Goal: Task Accomplishment & Management: Complete application form

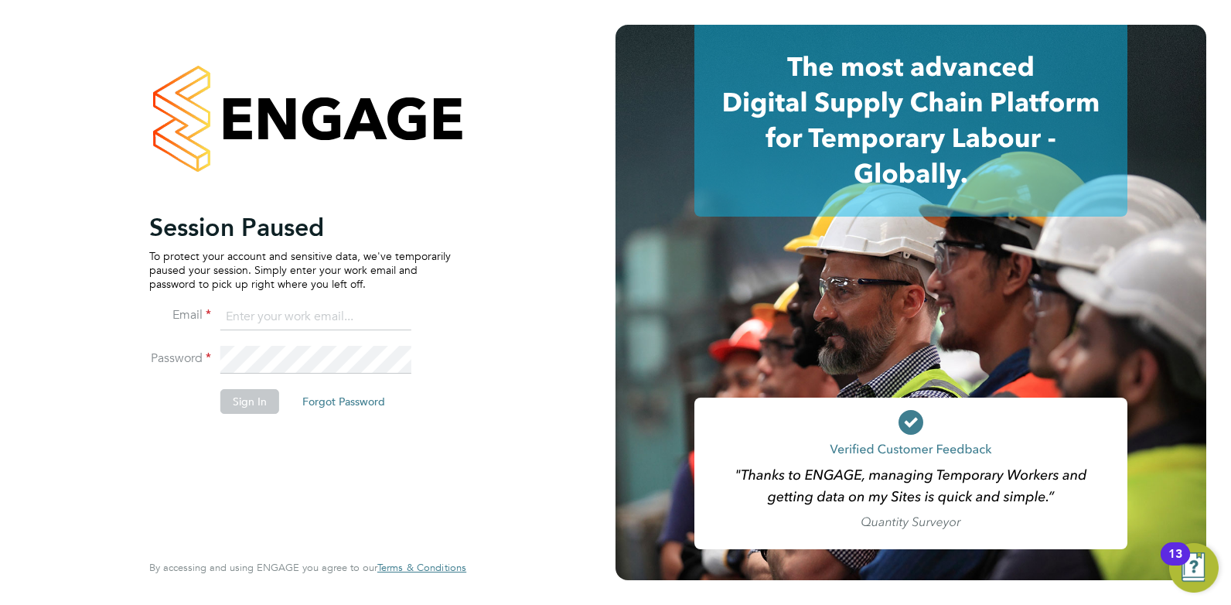
click at [328, 324] on input at bounding box center [315, 317] width 191 height 28
type input "[EMAIL_ADDRESS][DOMAIN_NAME]"
drag, startPoint x: 225, startPoint y: 401, endPoint x: 251, endPoint y: 356, distance: 52.6
click at [228, 401] on button "Sign In" at bounding box center [249, 401] width 59 height 25
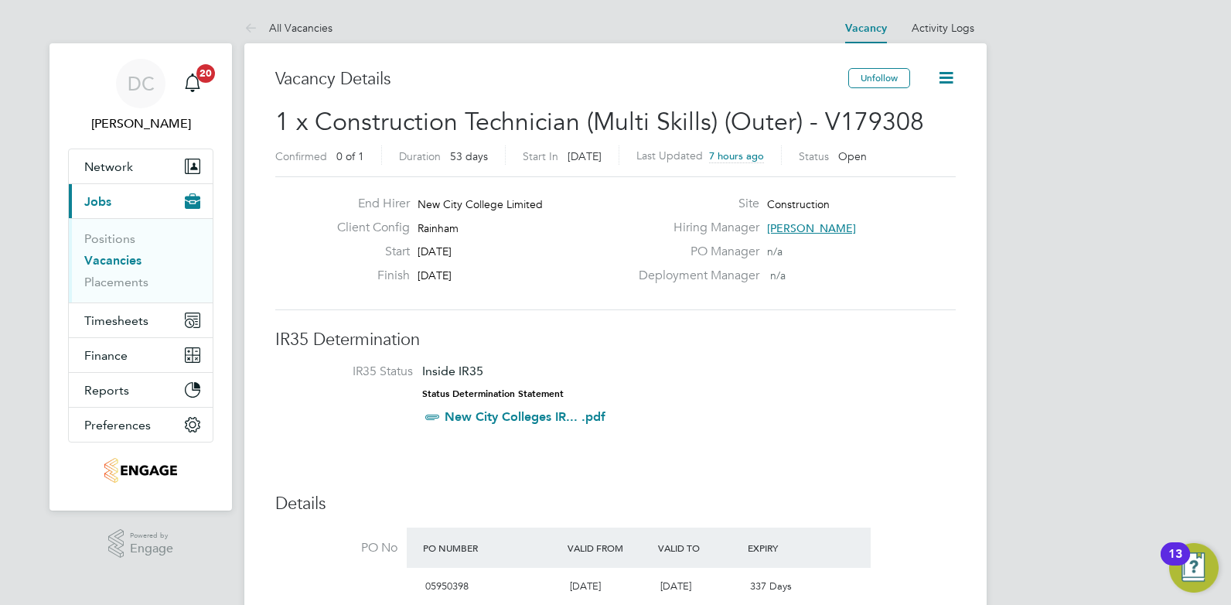
drag, startPoint x: 317, startPoint y: 24, endPoint x: 318, endPoint y: 37, distance: 13.2
click at [318, 24] on link "All Vacancies" at bounding box center [288, 28] width 88 height 14
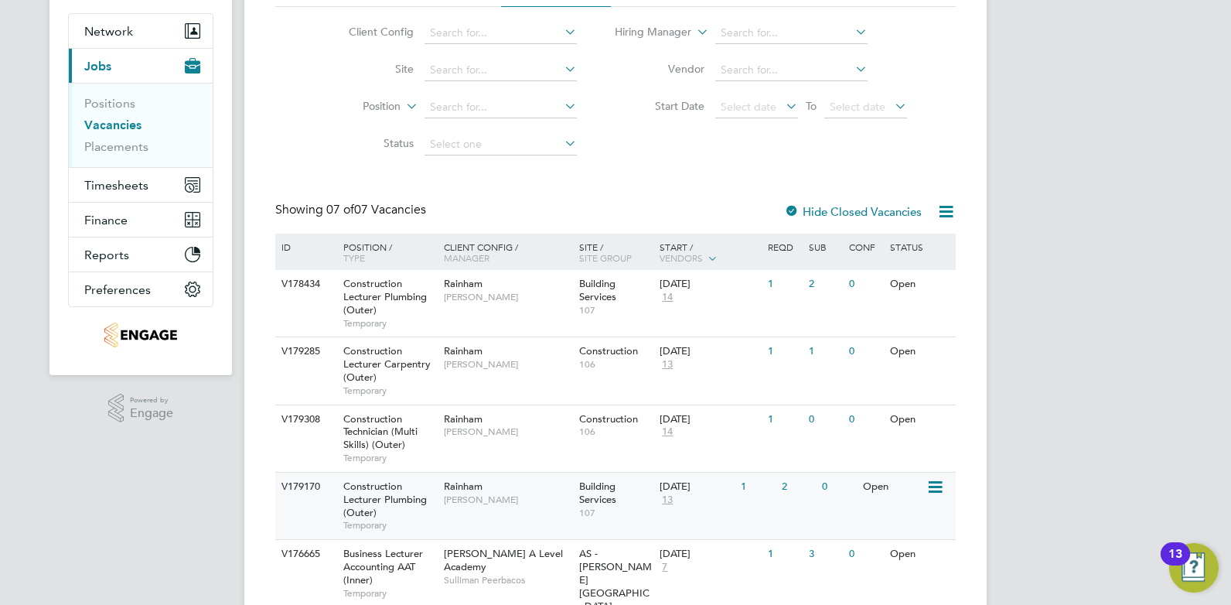
scroll to position [174, 0]
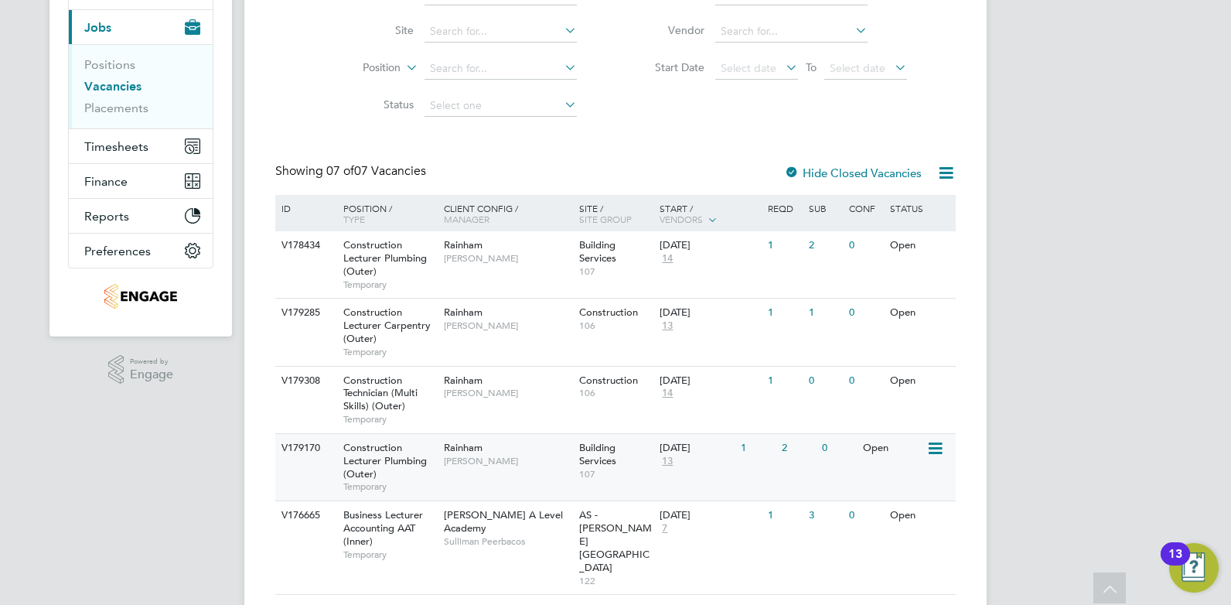
click at [531, 472] on div "Rainham Ian Rist" at bounding box center [507, 454] width 135 height 40
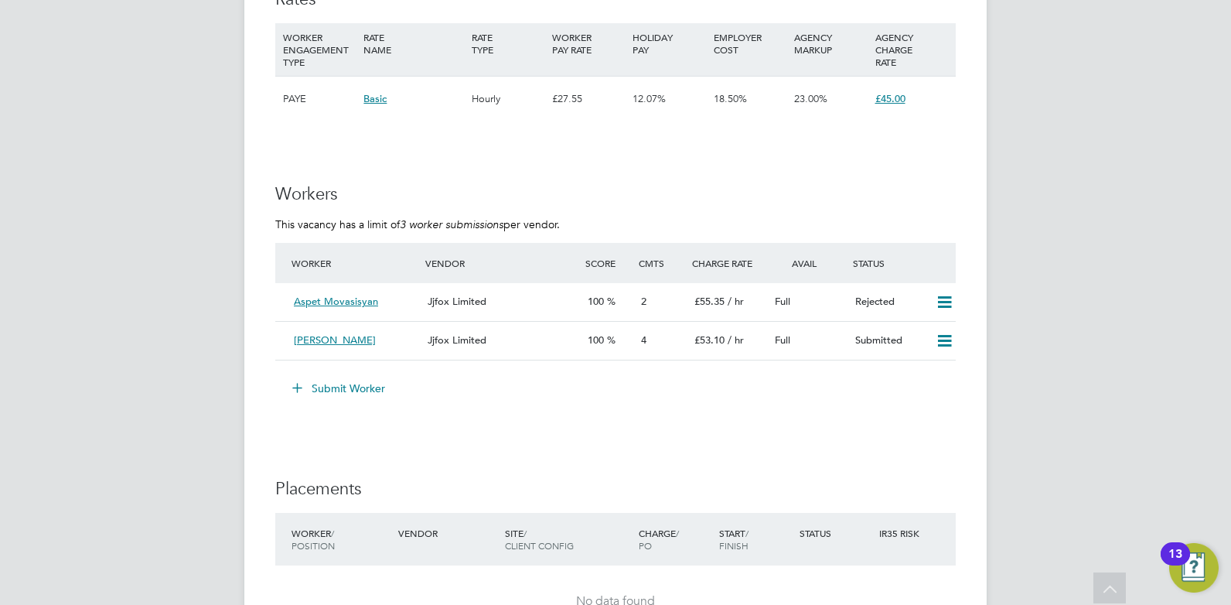
scroll to position [2725, 0]
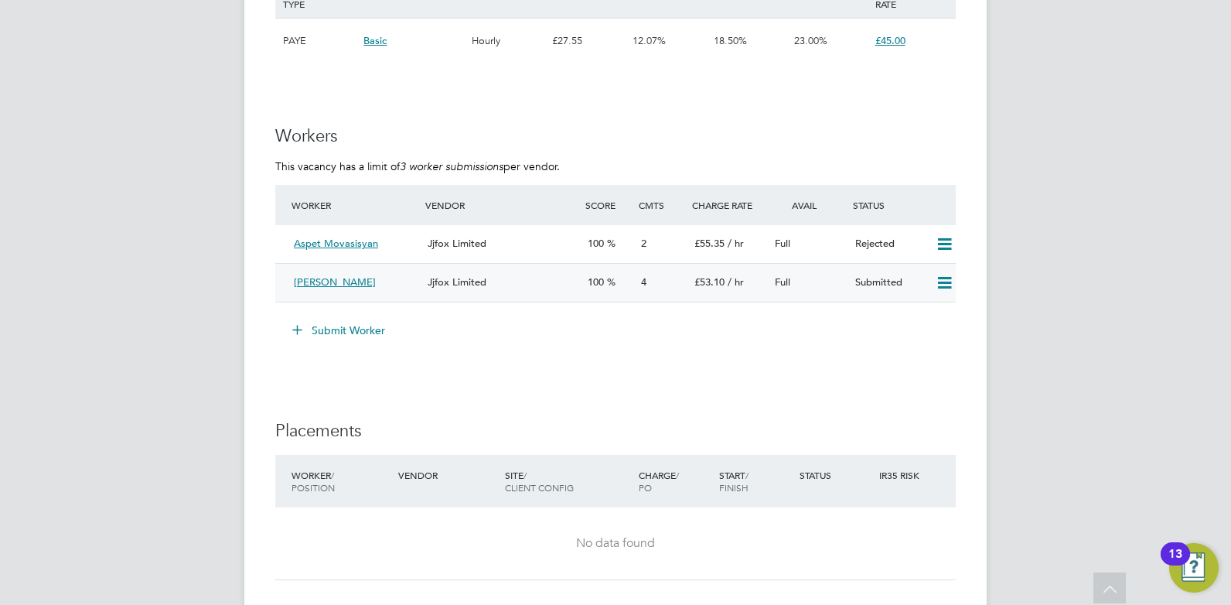
click at [950, 282] on icon at bounding box center [944, 283] width 19 height 12
drag, startPoint x: 606, startPoint y: 394, endPoint x: 448, endPoint y: 319, distance: 175.3
click at [299, 326] on icon at bounding box center [297, 329] width 12 height 12
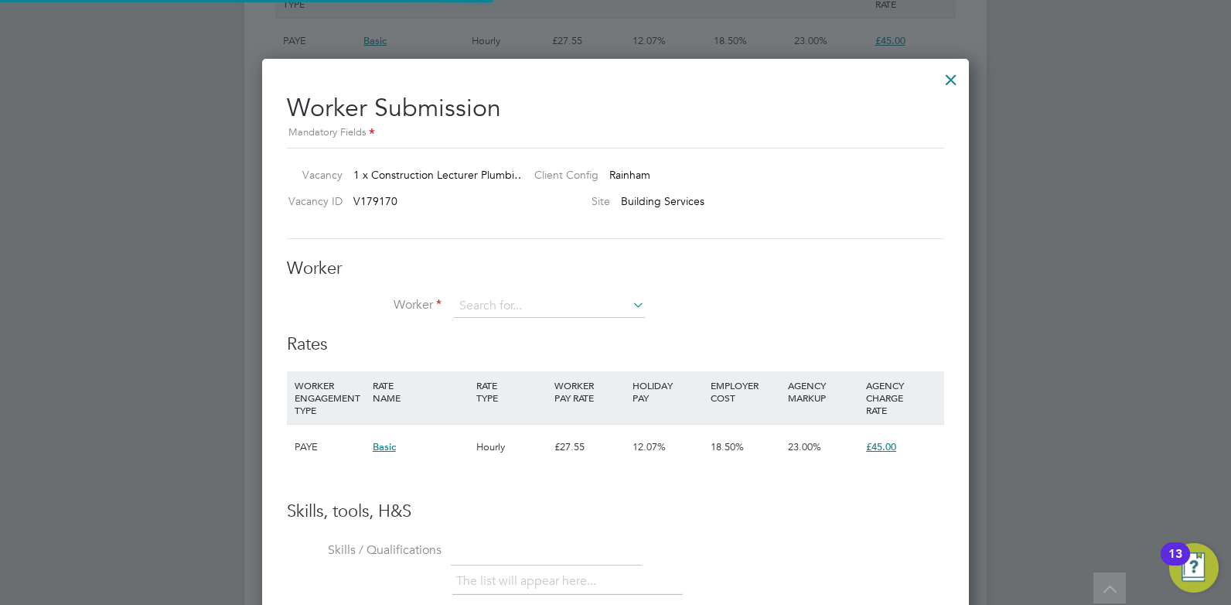
scroll to position [8, 8]
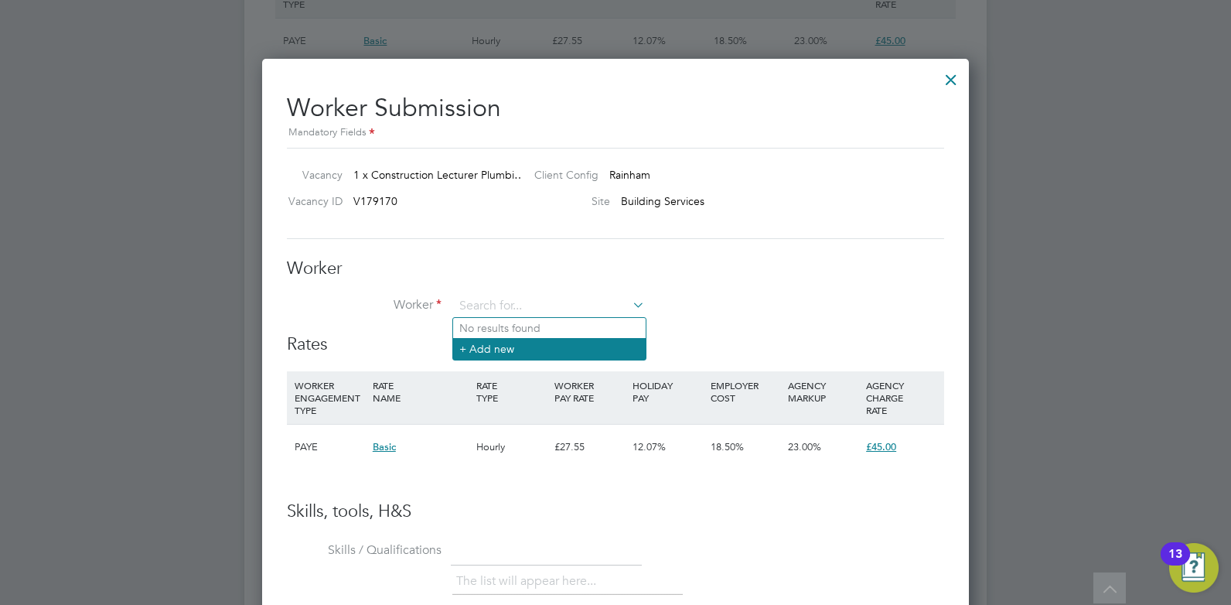
click at [502, 346] on li "+ Add new" at bounding box center [549, 348] width 192 height 21
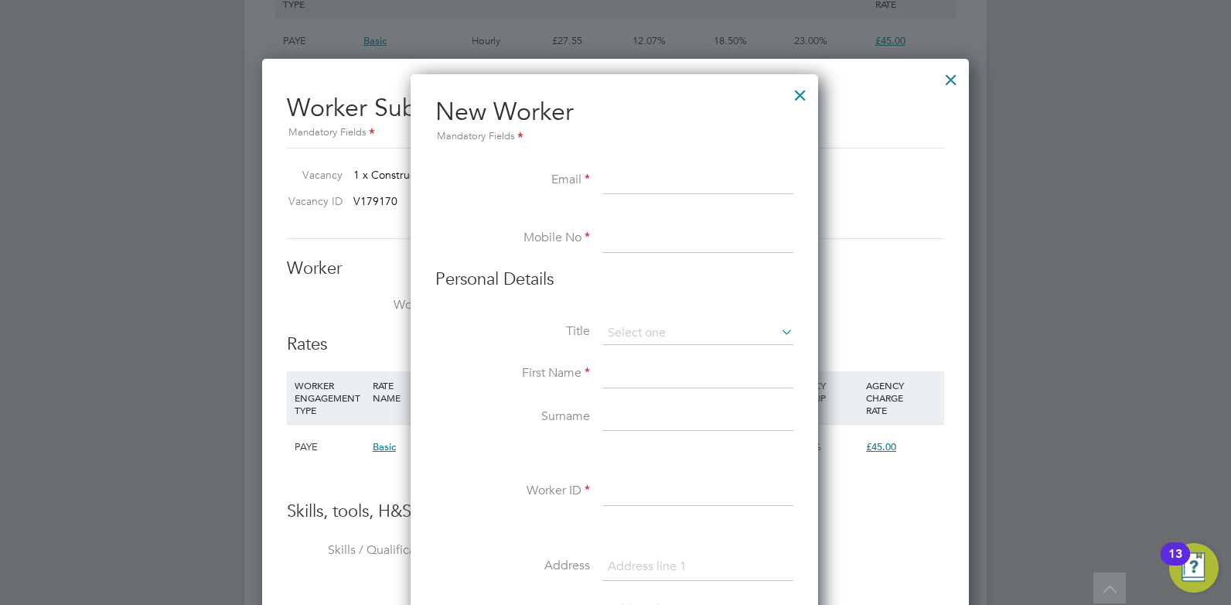
paste input "vanquishheating@gmail.com"
type input "vanquishheating@gmail.com"
paste input "07733182402"
type input "07733182402"
click at [649, 375] on input at bounding box center [697, 374] width 191 height 28
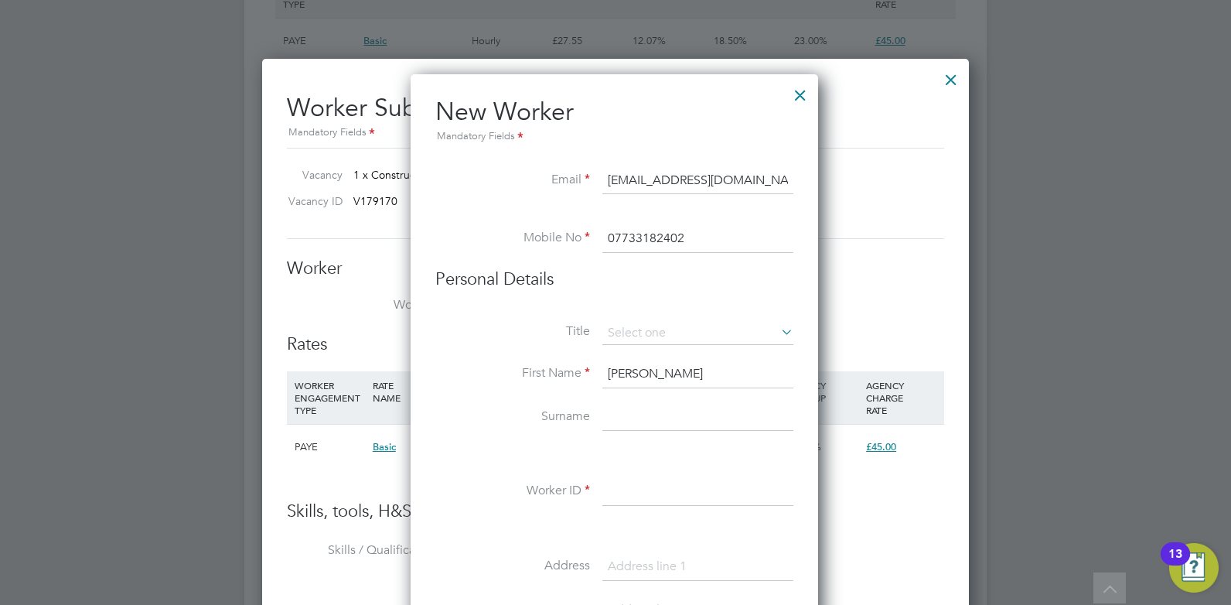
type input "Alan"
click at [632, 414] on input at bounding box center [697, 418] width 191 height 28
type input "Cooper"
click at [653, 497] on input at bounding box center [697, 492] width 191 height 28
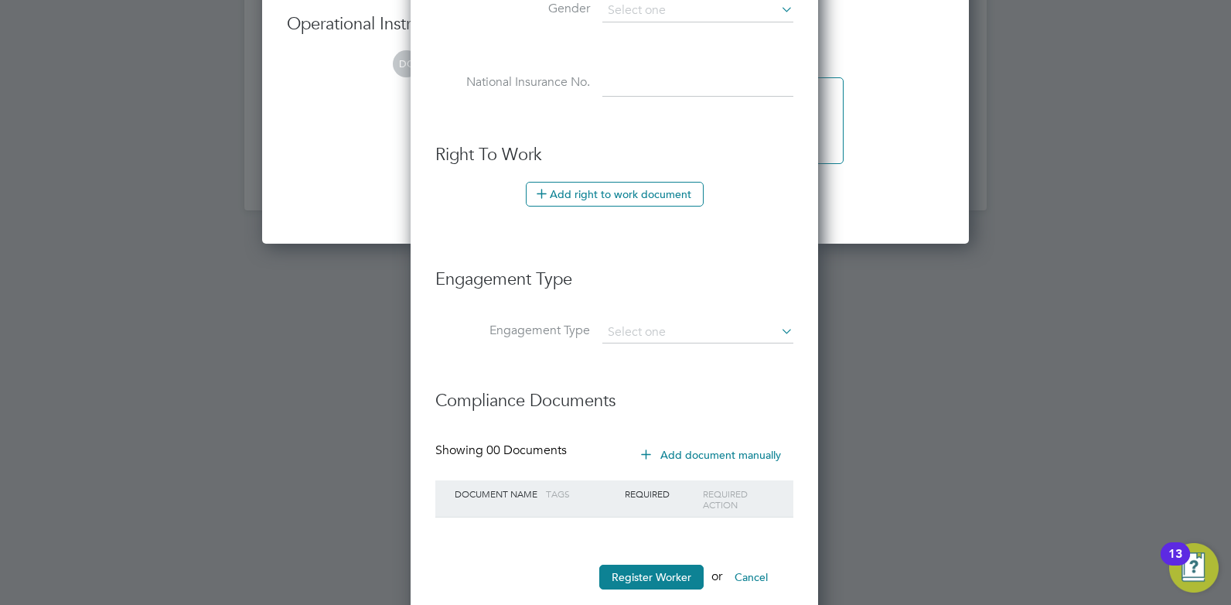
scroll to position [3510, 0]
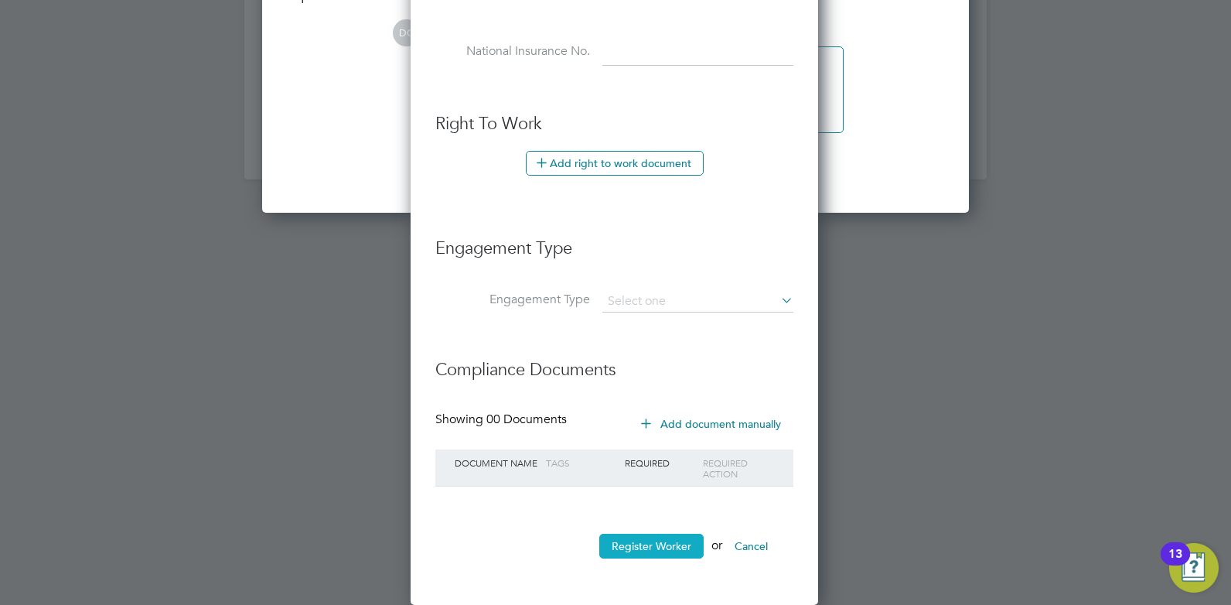
type input "HQ00477500"
click at [678, 542] on button "Register Worker" at bounding box center [651, 545] width 104 height 25
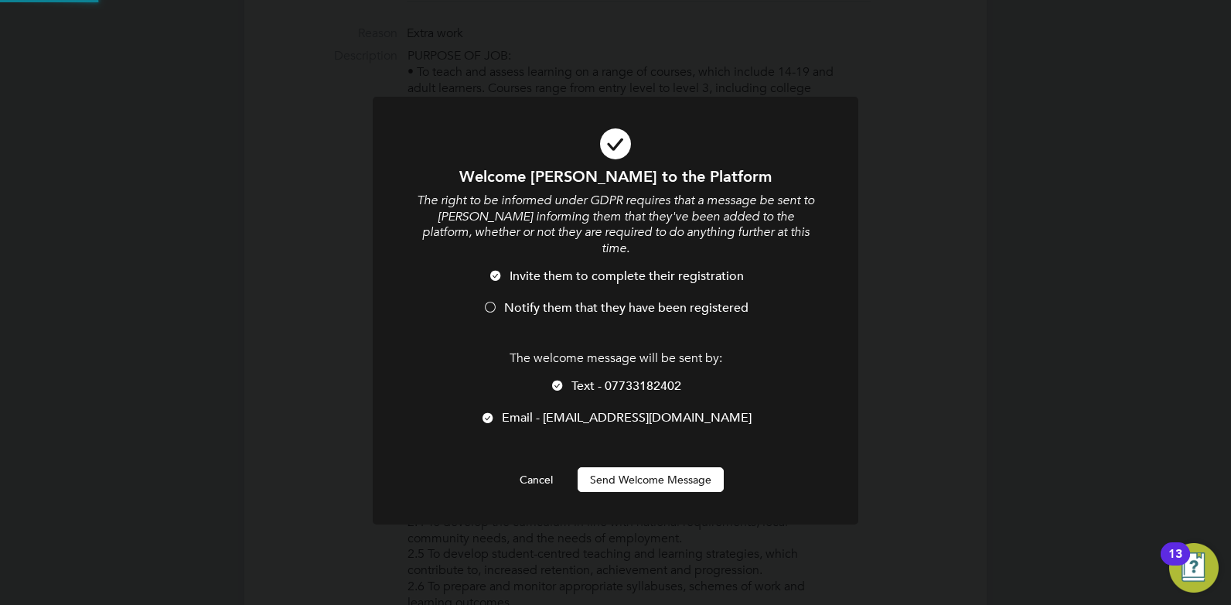
scroll to position [0, 0]
click at [489, 301] on div at bounding box center [489, 308] width 15 height 15
click at [491, 301] on div at bounding box center [489, 308] width 15 height 15
click at [641, 468] on button "Send Welcome Message" at bounding box center [650, 479] width 146 height 25
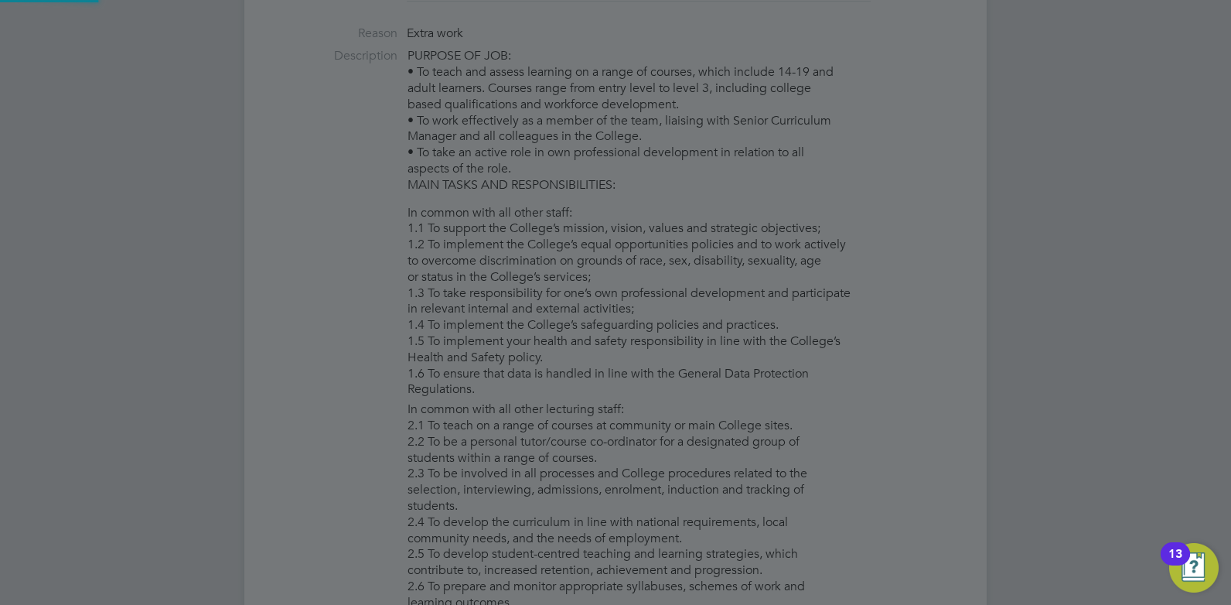
type input "Alan Cooper (HQ00477500)"
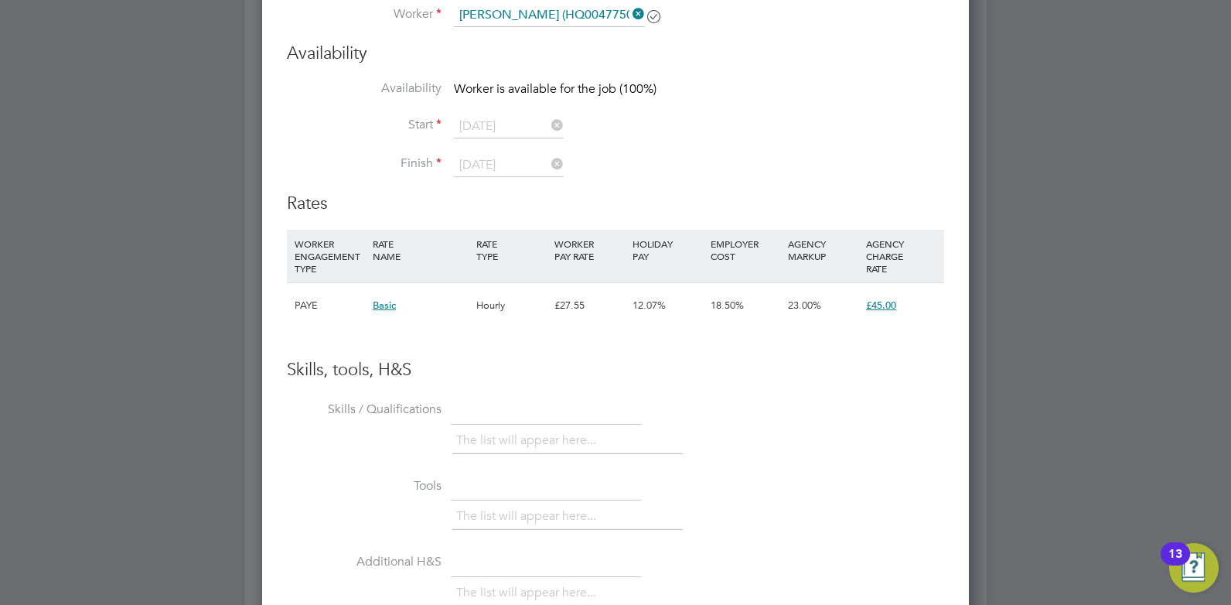
scroll to position [3035, 0]
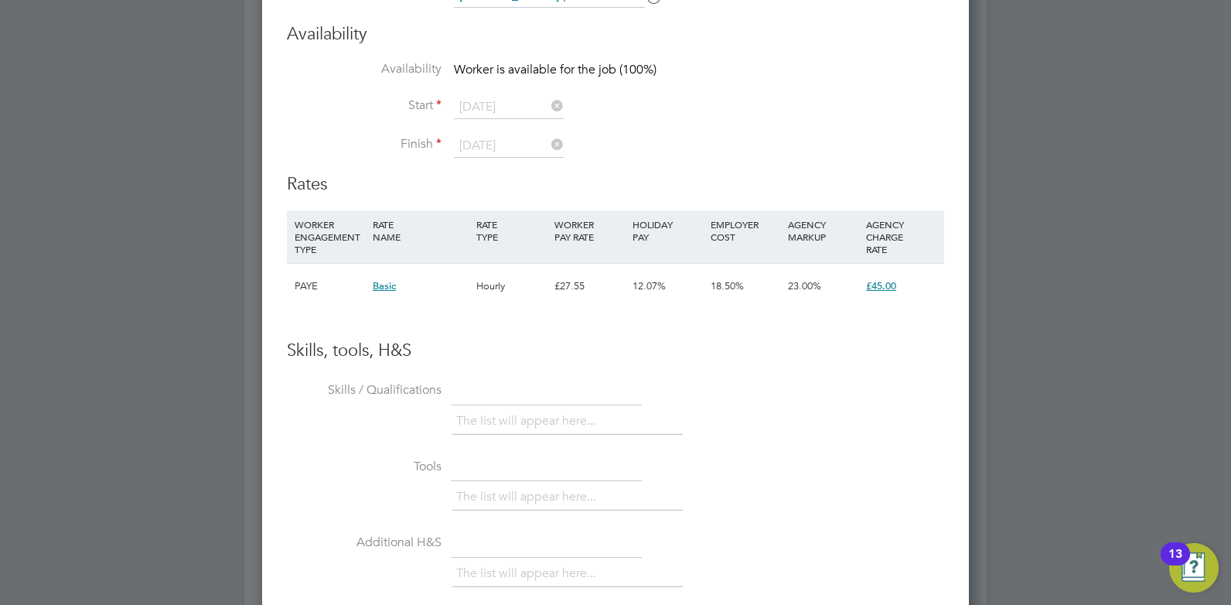
click at [380, 284] on span "Basic" at bounding box center [384, 285] width 23 height 13
click at [478, 279] on div "Hourly" at bounding box center [511, 286] width 78 height 45
click at [574, 288] on div "£27.55" at bounding box center [589, 286] width 78 height 45
click at [318, 284] on div "PAYE" at bounding box center [330, 286] width 78 height 45
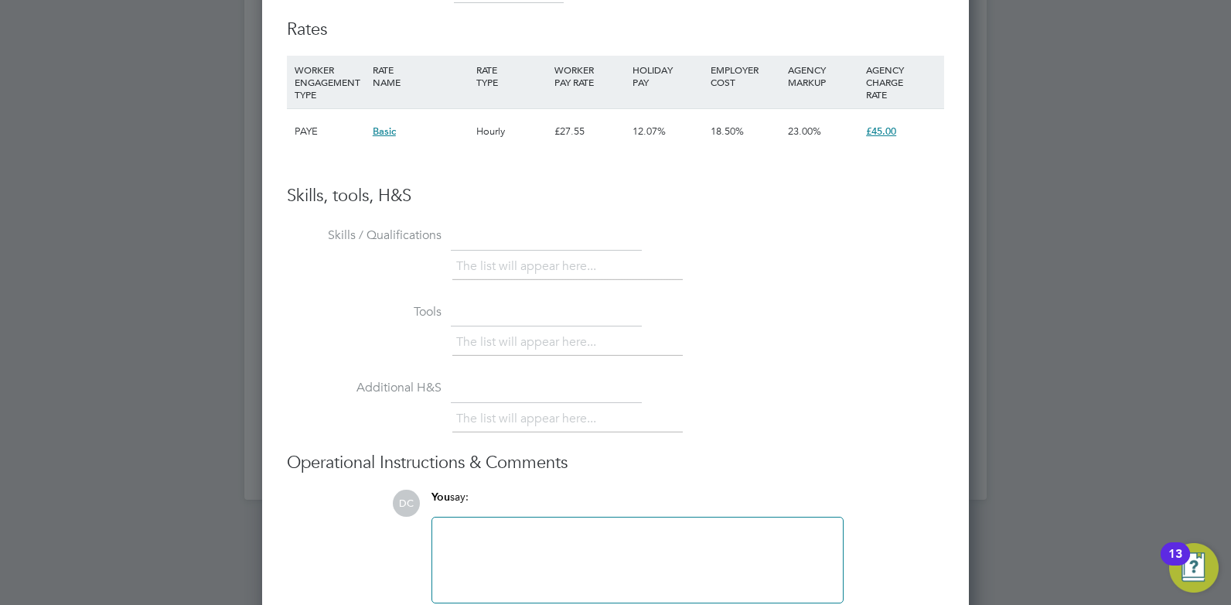
scroll to position [3267, 0]
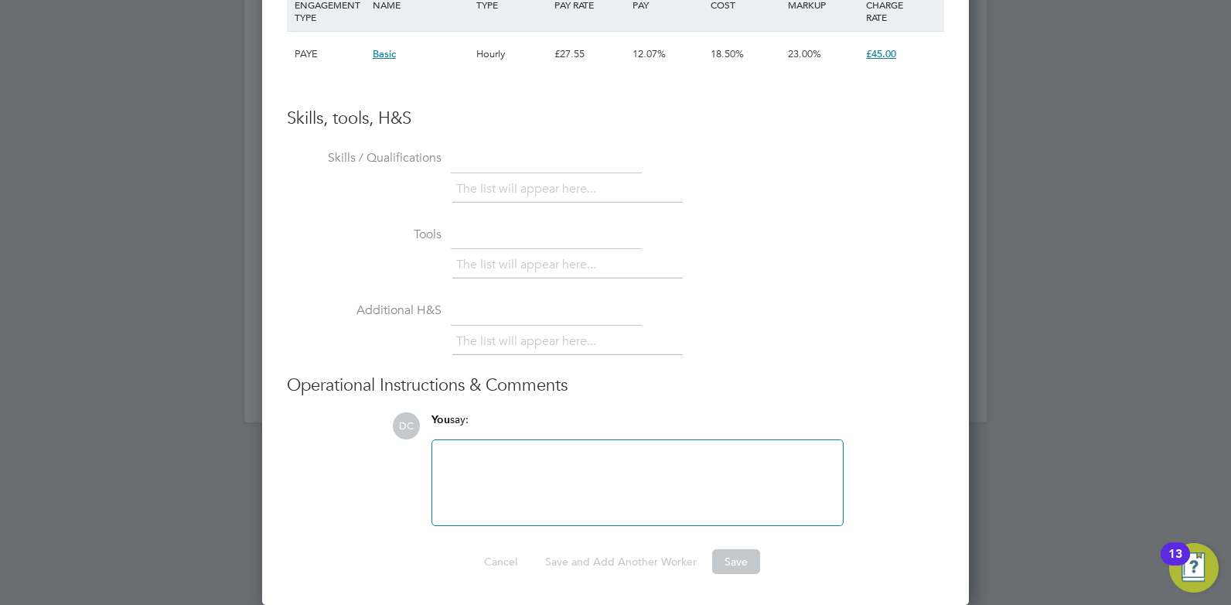
click at [610, 479] on div at bounding box center [637, 482] width 392 height 66
click at [471, 457] on div at bounding box center [637, 482] width 392 height 66
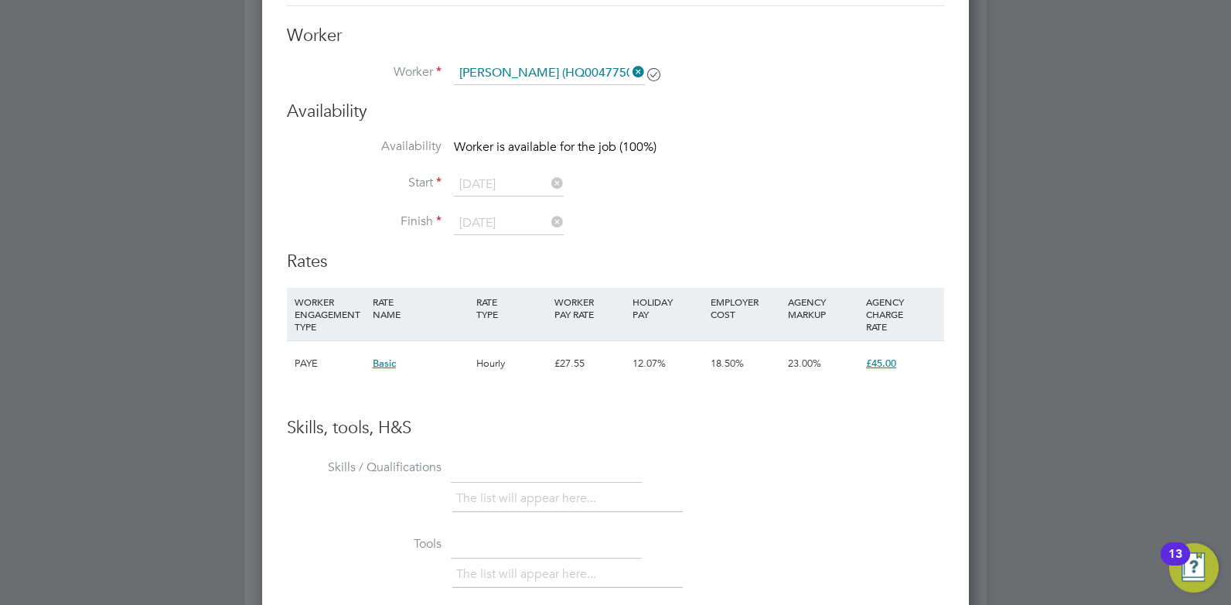
scroll to position [2745, 0]
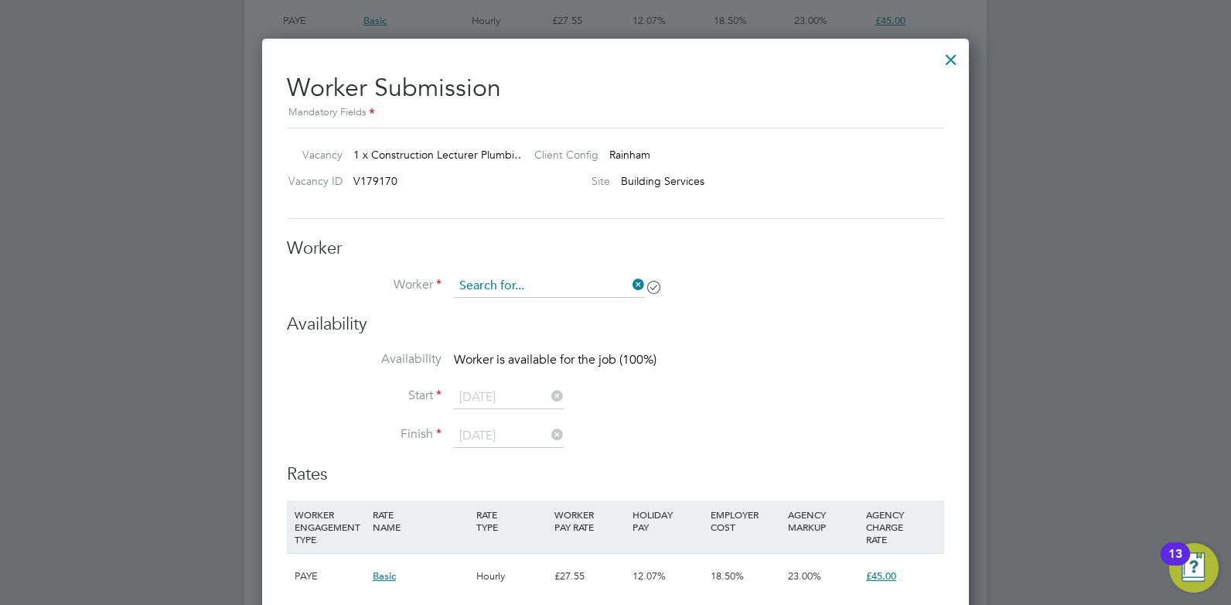
click at [549, 284] on input at bounding box center [549, 285] width 191 height 23
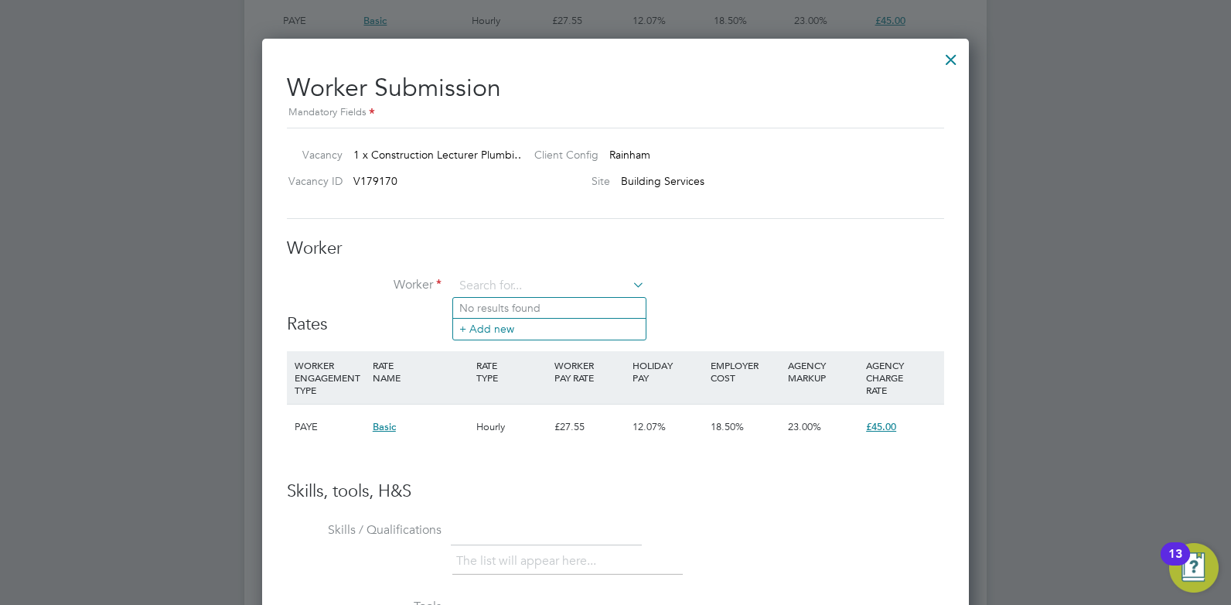
click at [758, 318] on h3 "Rates" at bounding box center [615, 324] width 657 height 22
click at [622, 427] on div "£27.55" at bounding box center [589, 426] width 78 height 45
click at [701, 423] on div "12.07%" at bounding box center [667, 426] width 78 height 45
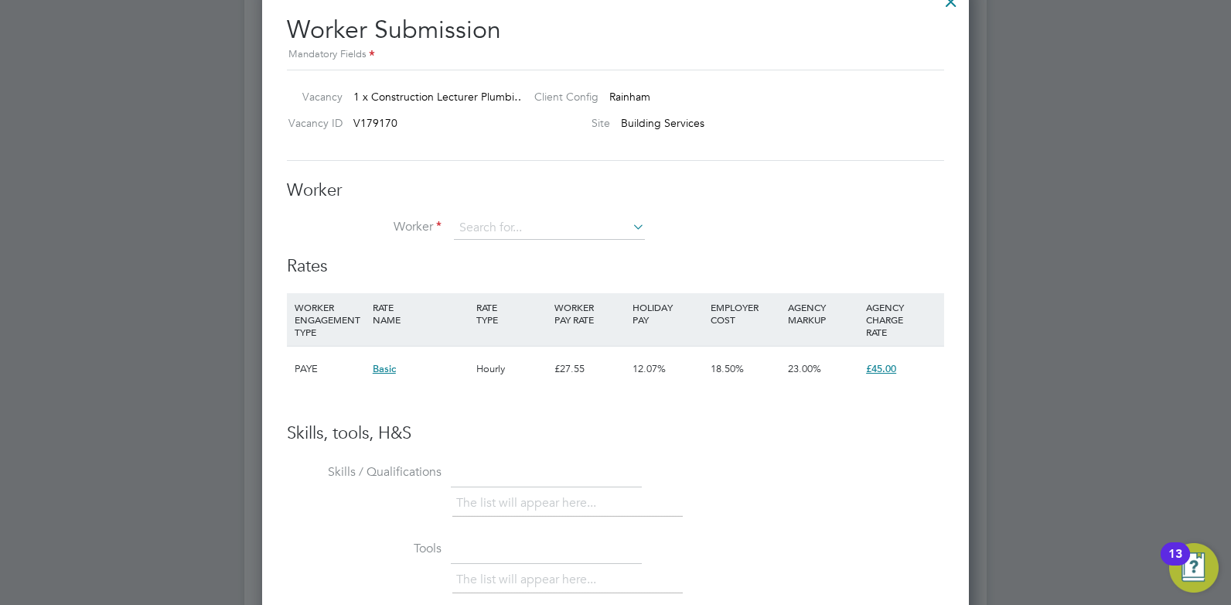
scroll to position [2822, 0]
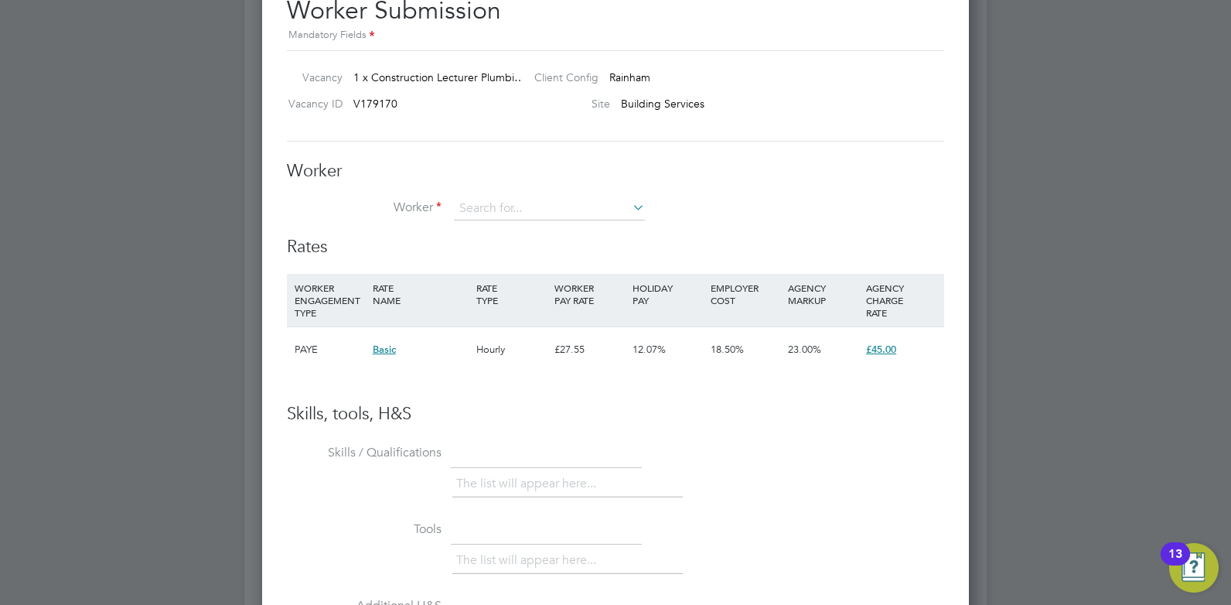
click at [577, 196] on div "Worker Worker Worker Engagement Type" at bounding box center [615, 198] width 657 height 77
click at [544, 205] on input at bounding box center [549, 208] width 191 height 23
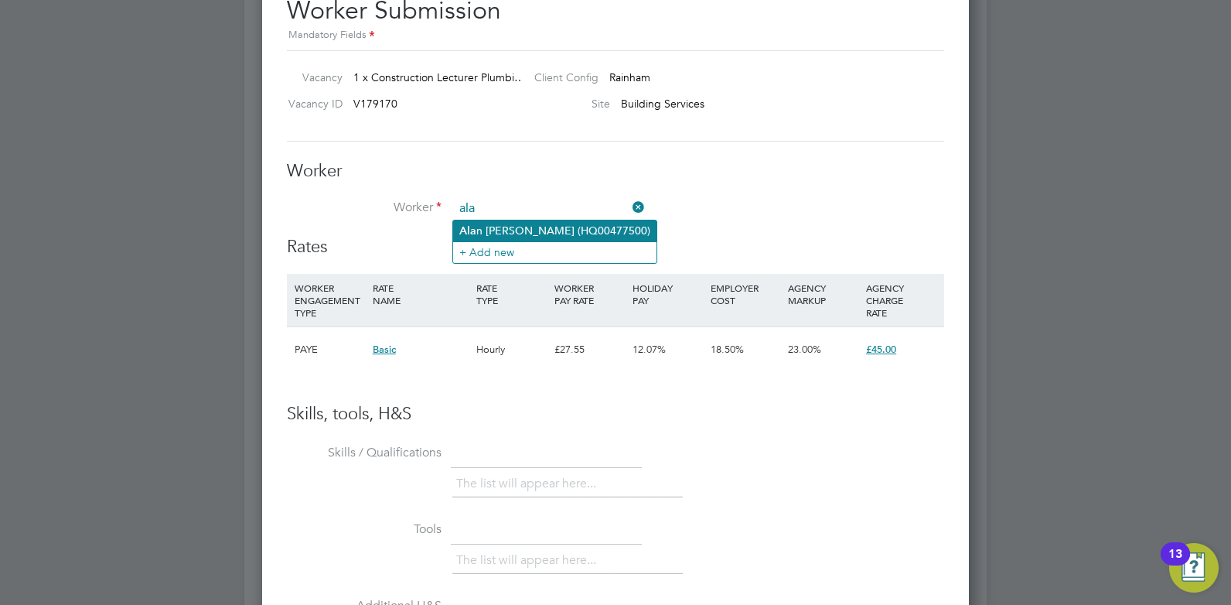
click at [530, 231] on li "Ala n Cooper (HQ00477500)" at bounding box center [554, 230] width 203 height 21
type input "Alan Cooper (HQ00477500)"
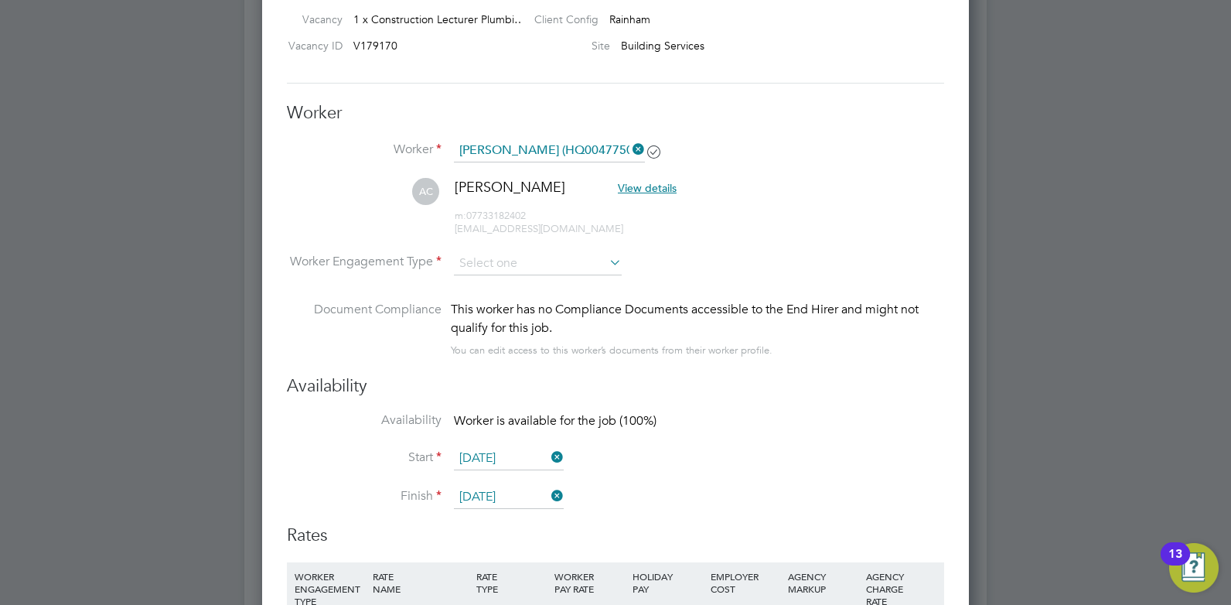
scroll to position [2900, 0]
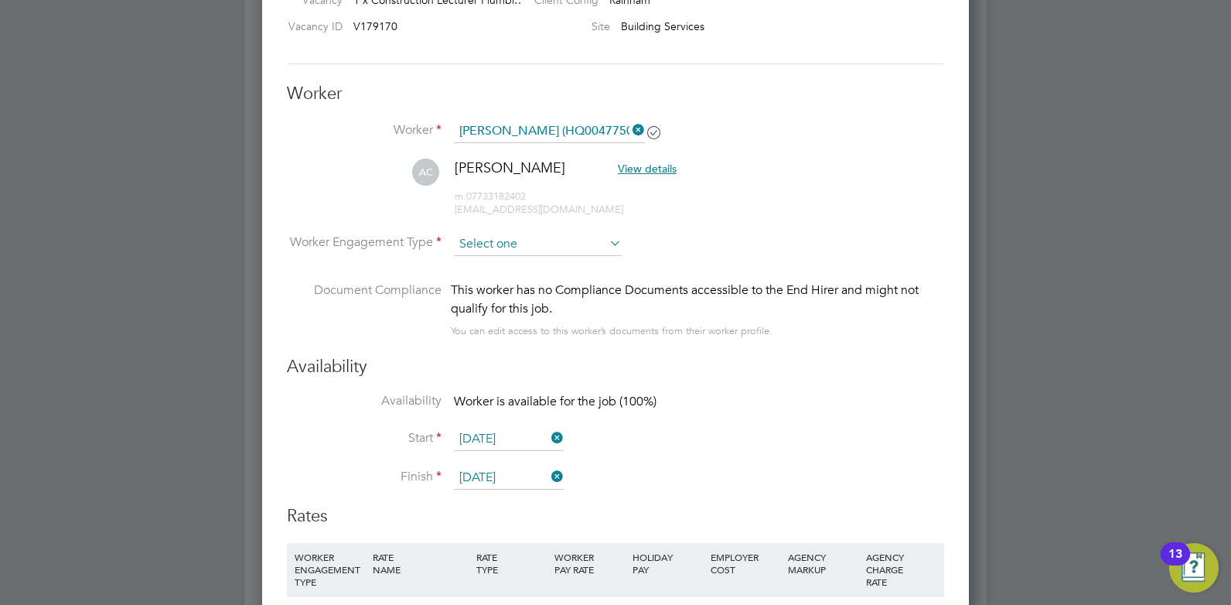
click at [530, 233] on input at bounding box center [538, 244] width 168 height 23
click at [600, 246] on input at bounding box center [538, 244] width 168 height 23
click at [489, 264] on li "Contract" at bounding box center [537, 265] width 169 height 20
type input "Contract"
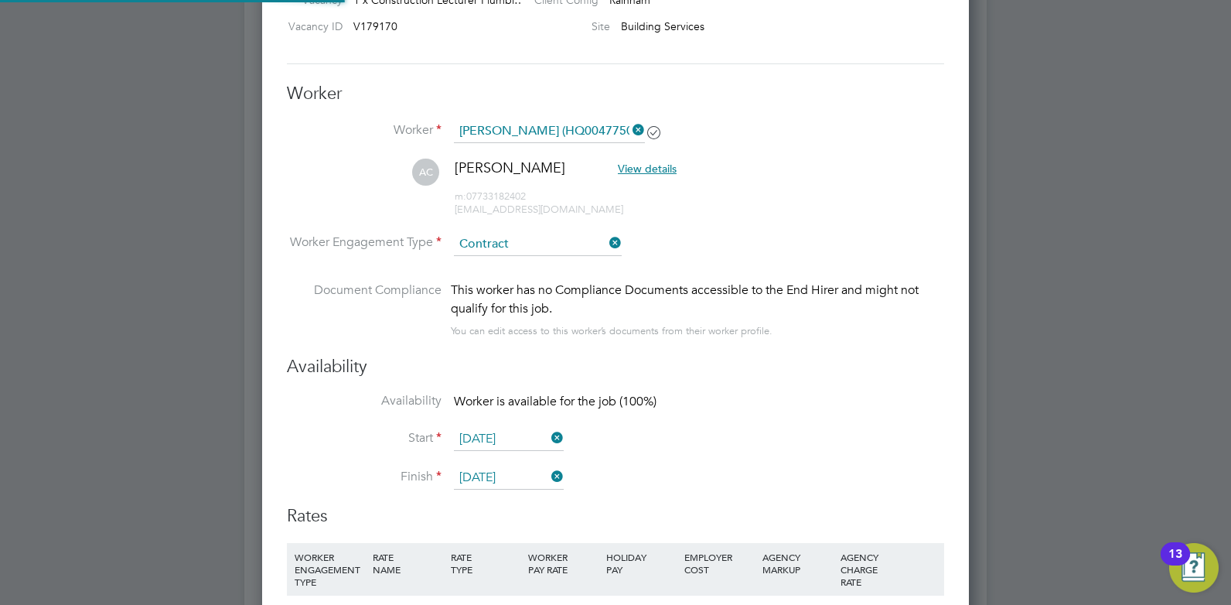
scroll to position [1351, 707]
click at [485, 262] on li "Worker Engagement Type Contract" at bounding box center [615, 257] width 657 height 48
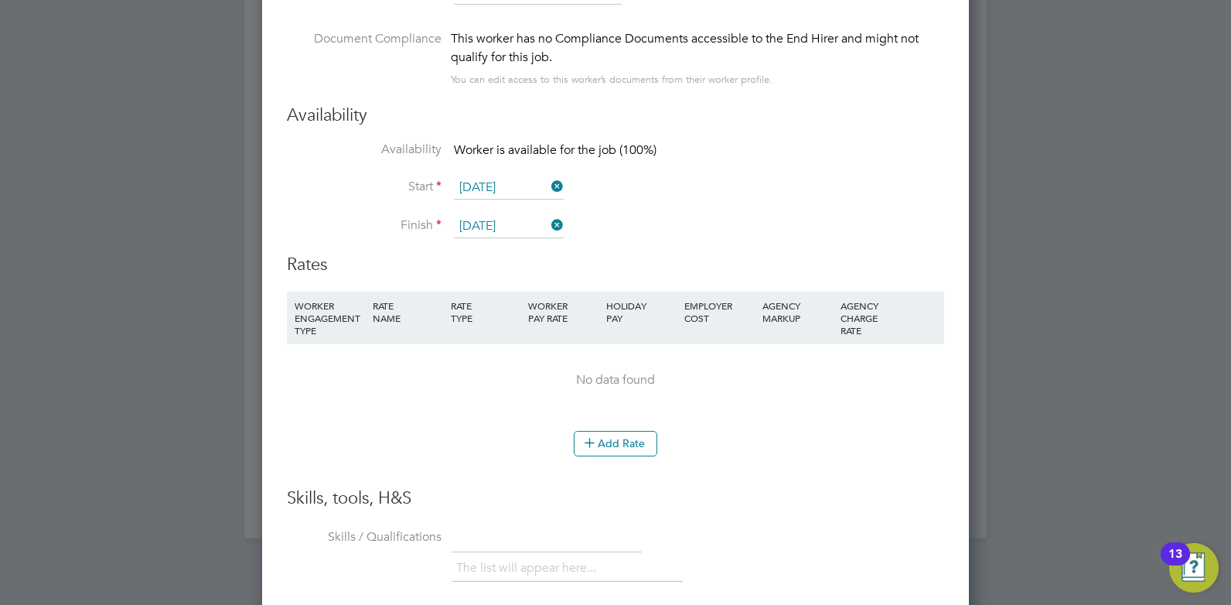
scroll to position [3190, 0]
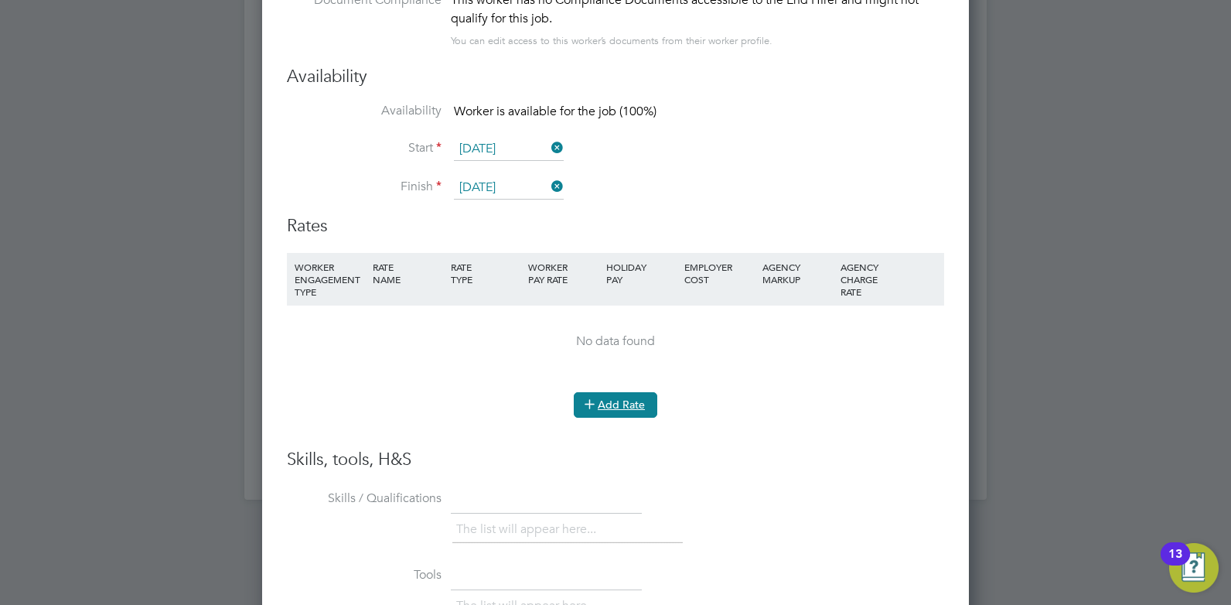
click at [625, 402] on button "Add Rate" at bounding box center [615, 404] width 83 height 25
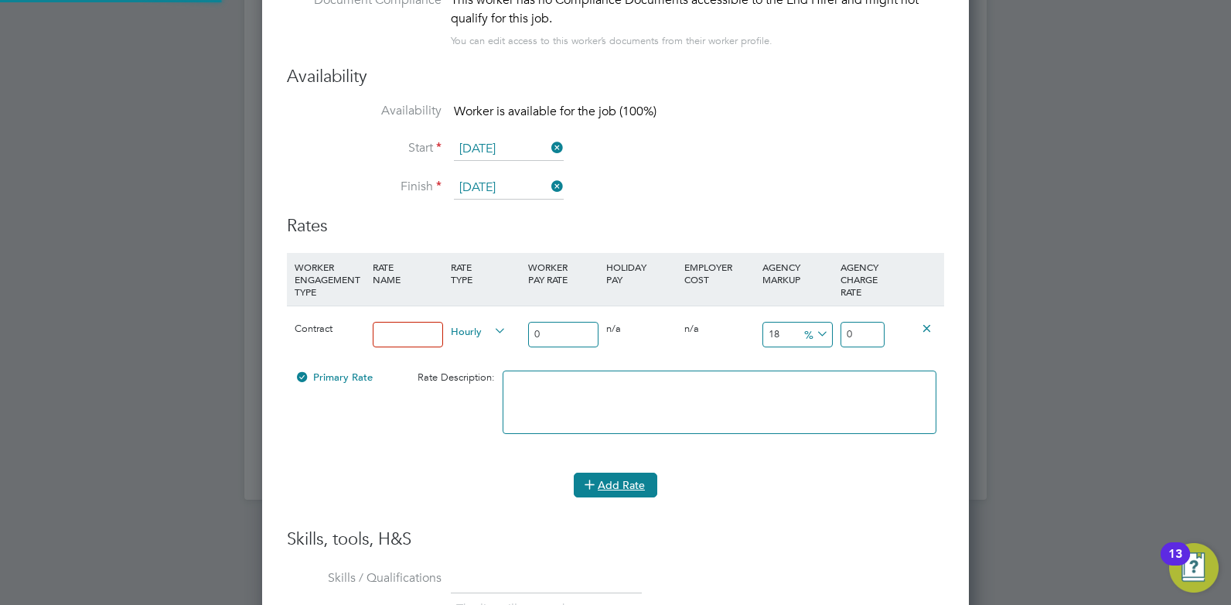
scroll to position [1431, 707]
click at [423, 335] on input at bounding box center [408, 335] width 70 height 26
type input "Pay"
drag, startPoint x: 588, startPoint y: 326, endPoint x: 506, endPoint y: 328, distance: 82.0
click at [506, 328] on div "Contract Pay Hourly 0 0 n/a 0 n/a 18 0 % 0" at bounding box center [615, 333] width 657 height 57
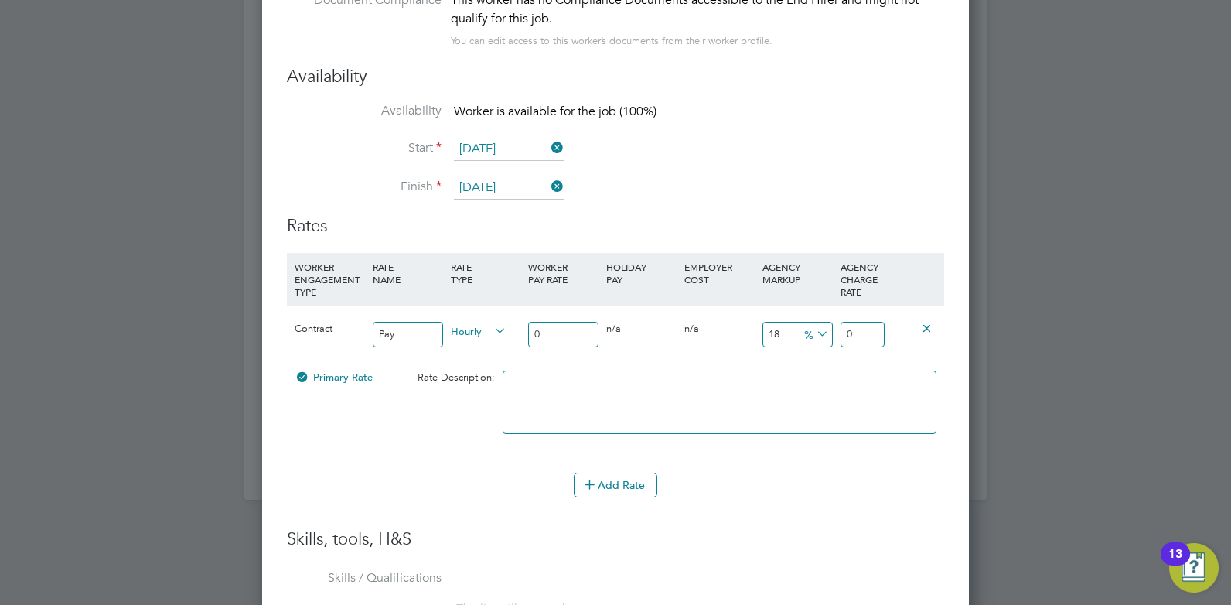
type input "4"
type input "4.72"
type input "45"
type input "53.1"
type input "45"
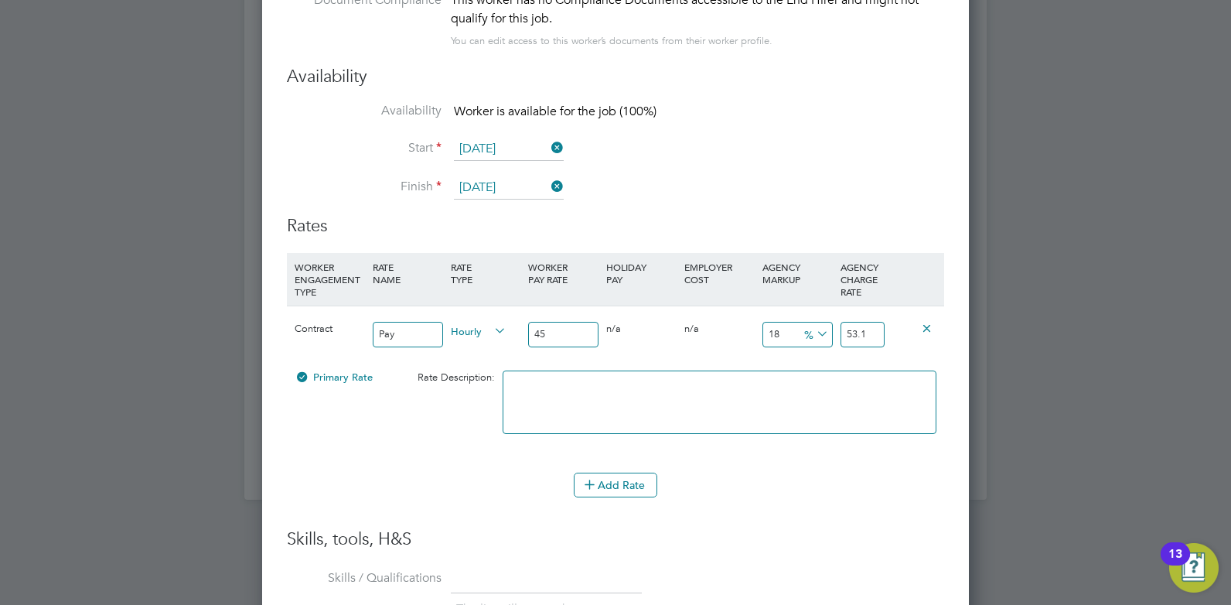
drag, startPoint x: 787, startPoint y: 334, endPoint x: 758, endPoint y: 332, distance: 28.6
click at [758, 332] on div "18 8.1 %" at bounding box center [797, 334] width 78 height 56
type input "2"
type input "45.9"
type input "23"
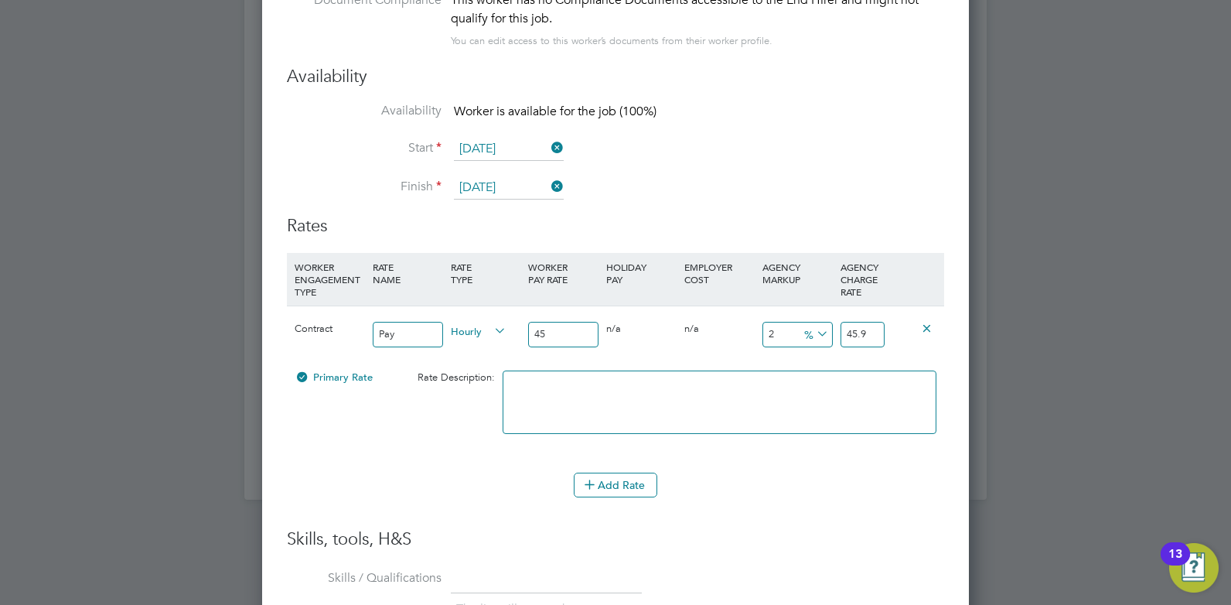
type input "55.35"
type input "23"
drag, startPoint x: 563, startPoint y: 340, endPoint x: 540, endPoint y: 336, distance: 23.5
click at [540, 336] on input "45" at bounding box center [563, 335] width 70 height 26
type input "48"
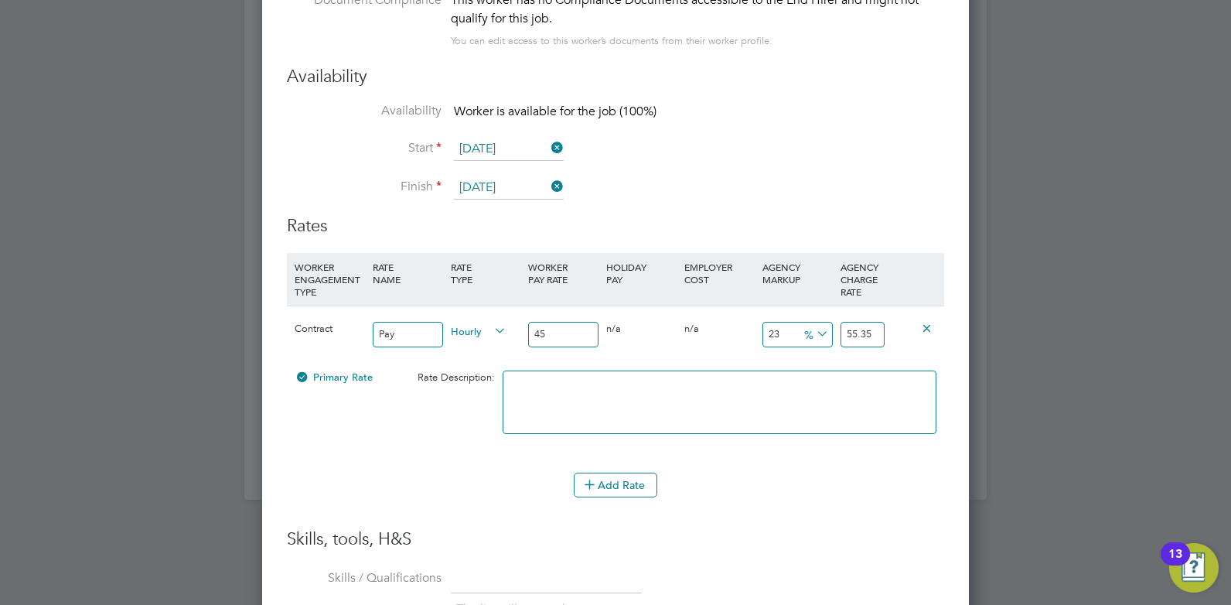
type input "59.04"
type input "48"
click at [864, 336] on input "59.04" at bounding box center [862, 335] width 44 height 26
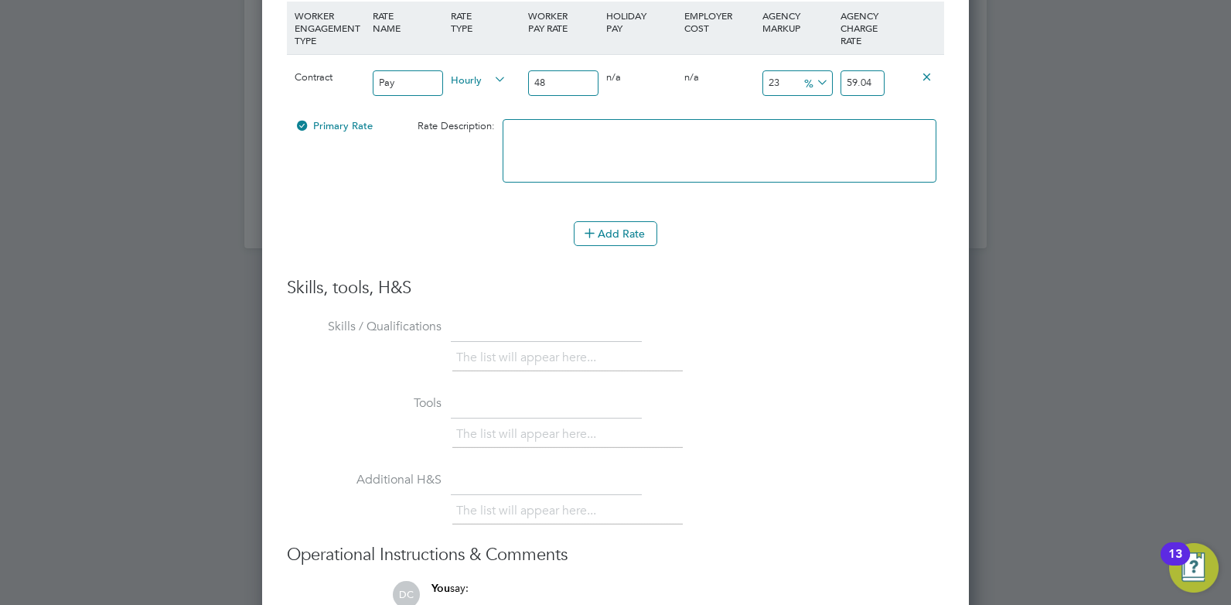
scroll to position [3609, 0]
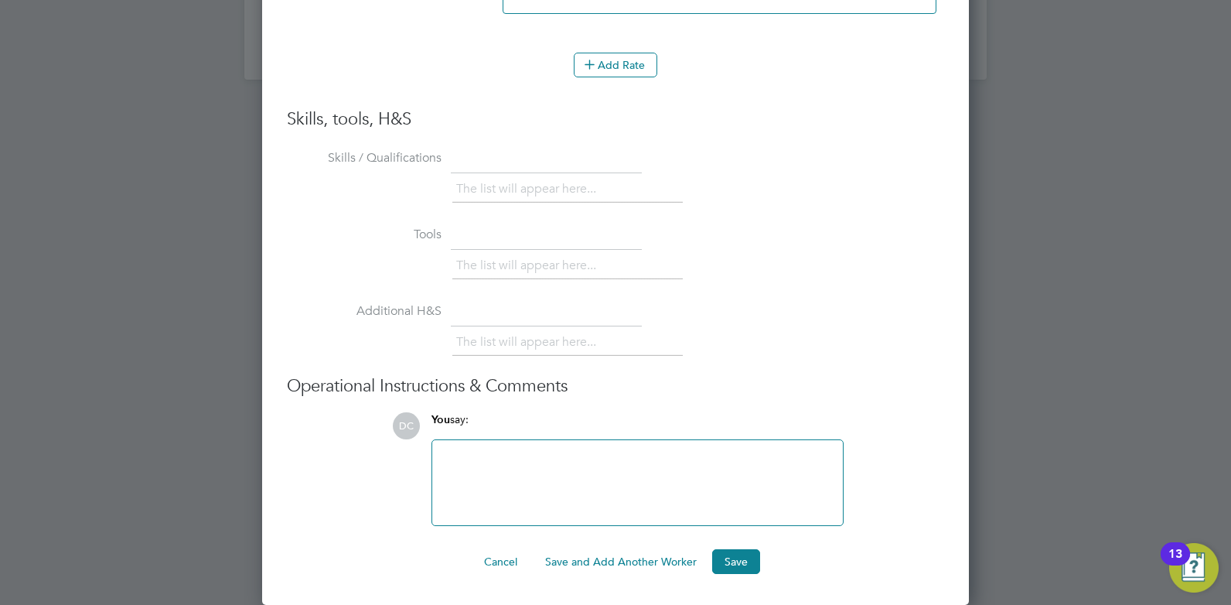
click at [475, 477] on div at bounding box center [637, 482] width 392 height 66
click at [719, 465] on div "He has experience teaching all levels of Plumbing including T-Levels and he has…" at bounding box center [637, 482] width 392 height 66
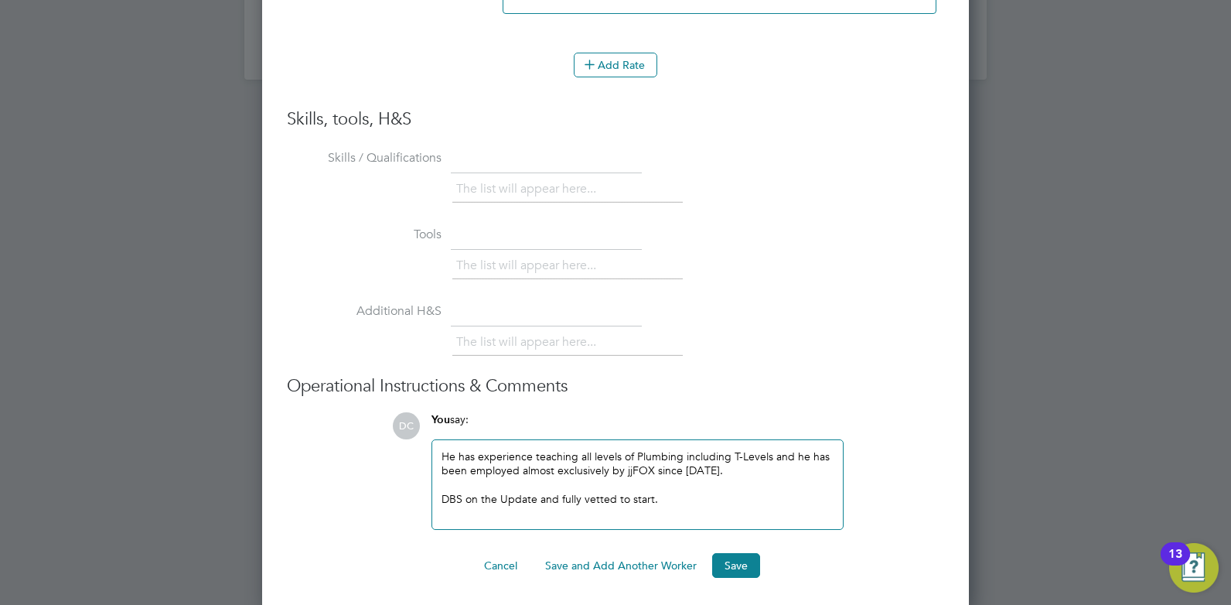
scroll to position [1449, 707]
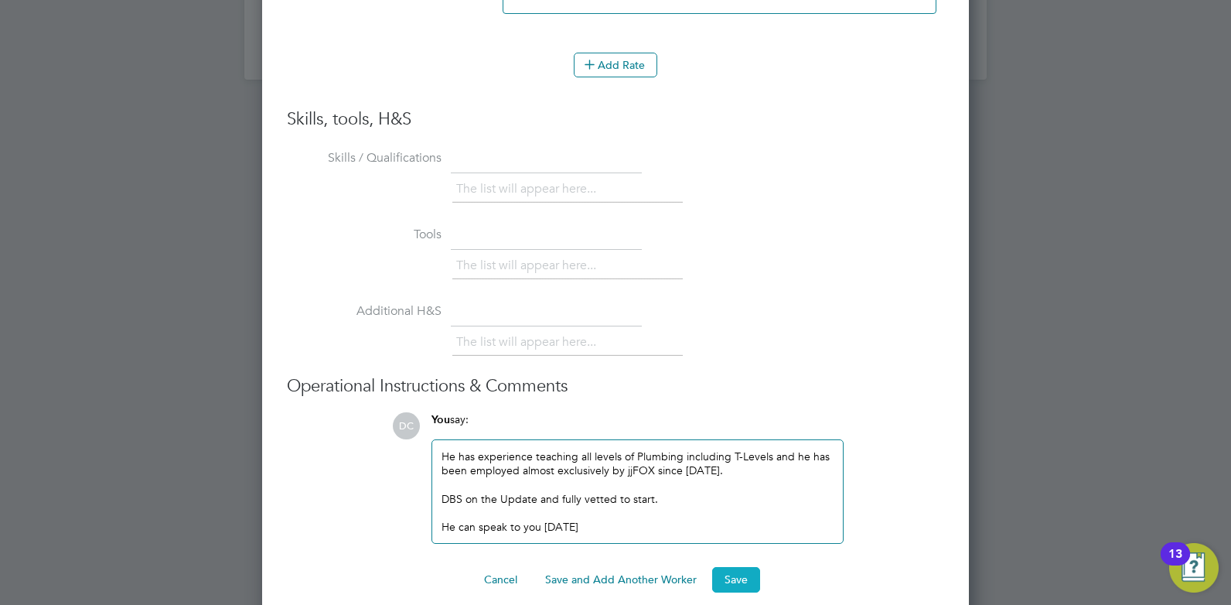
click at [736, 581] on button "Save" at bounding box center [736, 579] width 48 height 25
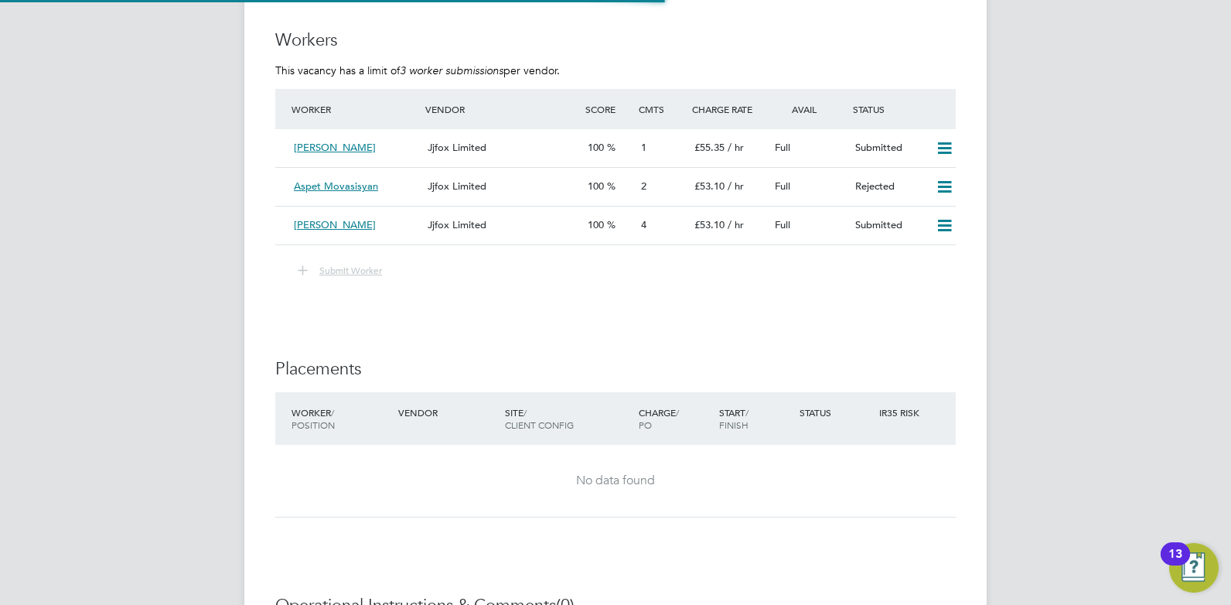
scroll to position [2725, 0]
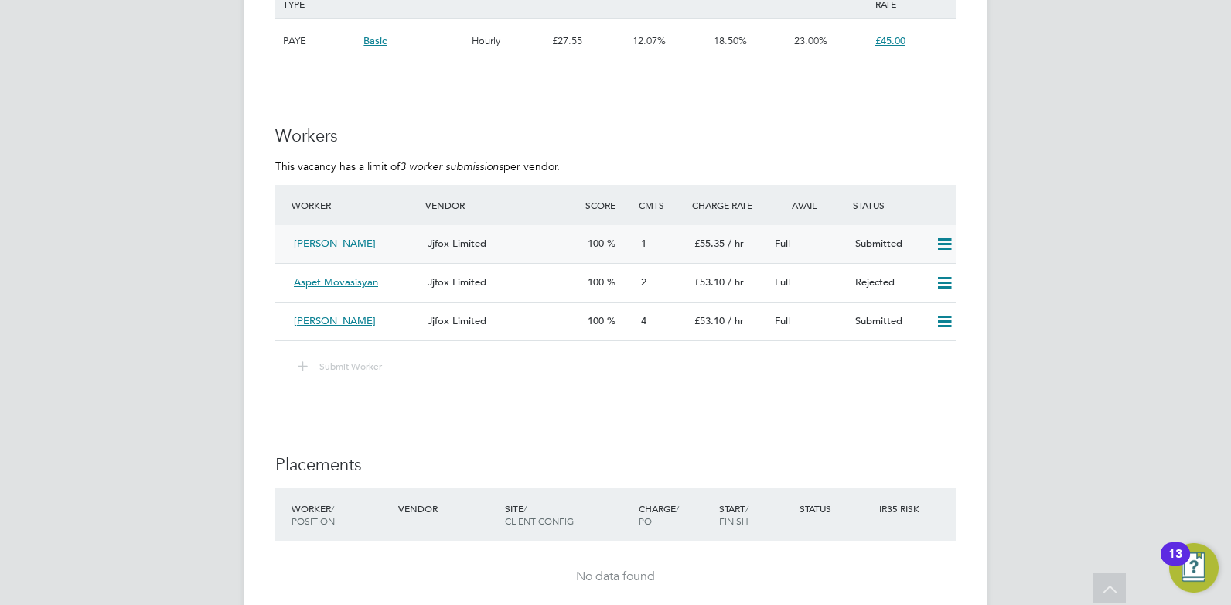
click at [353, 244] on div "Alan Cooper" at bounding box center [355, 244] width 134 height 26
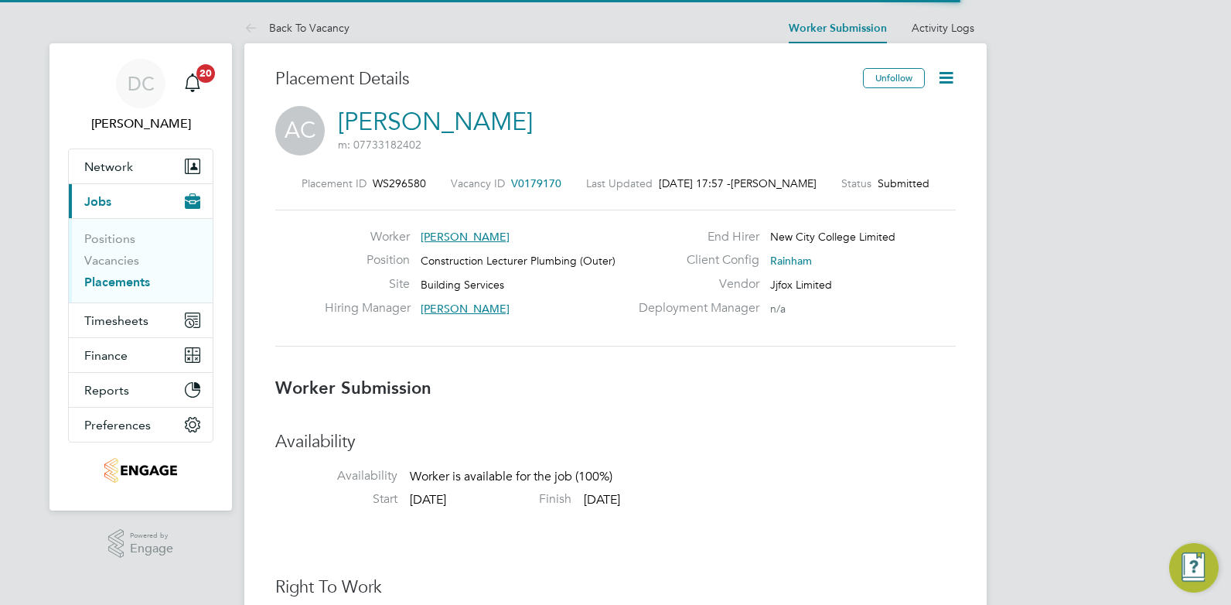
scroll to position [8, 8]
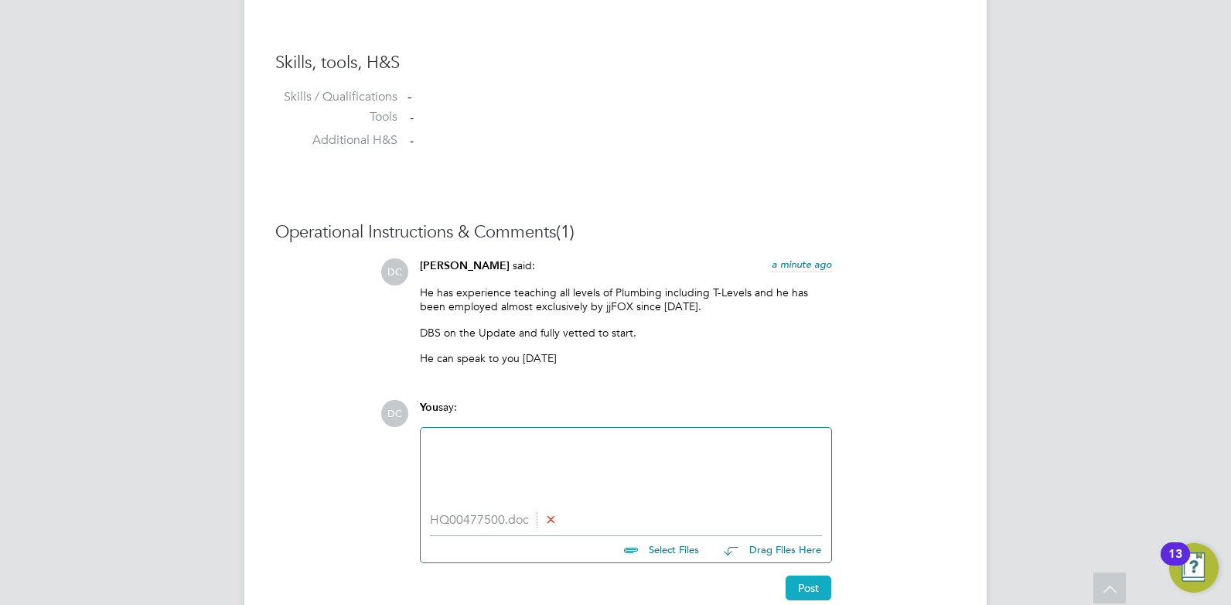
click at [805, 588] on button "Post" at bounding box center [808, 587] width 46 height 25
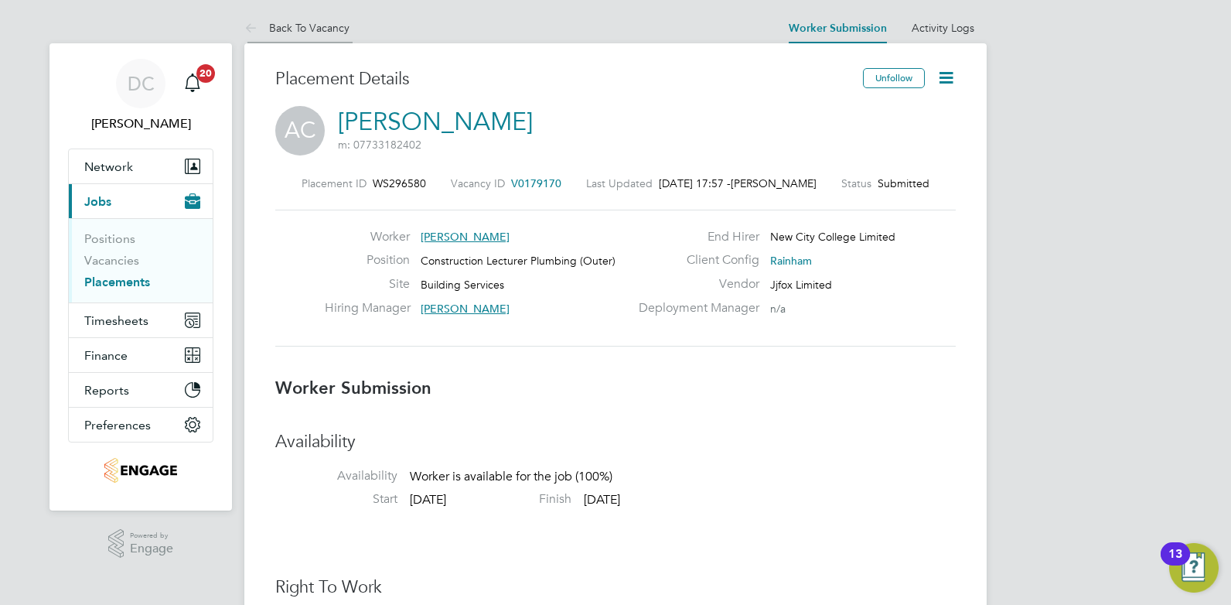
click at [331, 23] on link "Back To Vacancy" at bounding box center [296, 28] width 105 height 14
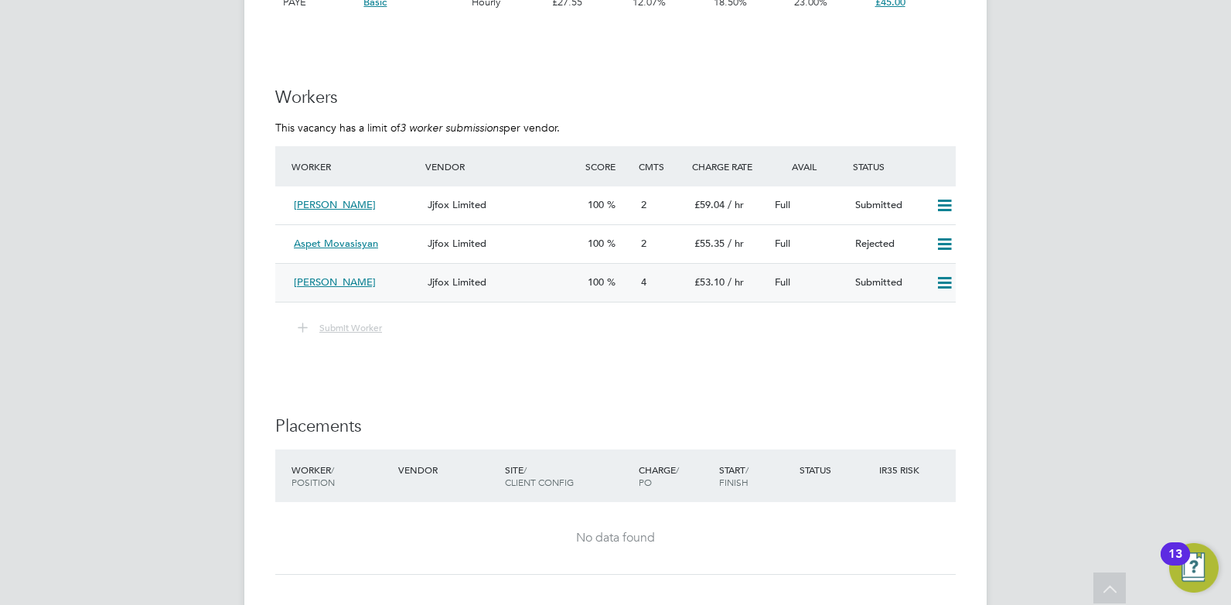
click at [942, 281] on icon at bounding box center [944, 283] width 19 height 12
click at [929, 315] on li "Remove" at bounding box center [922, 316] width 60 height 22
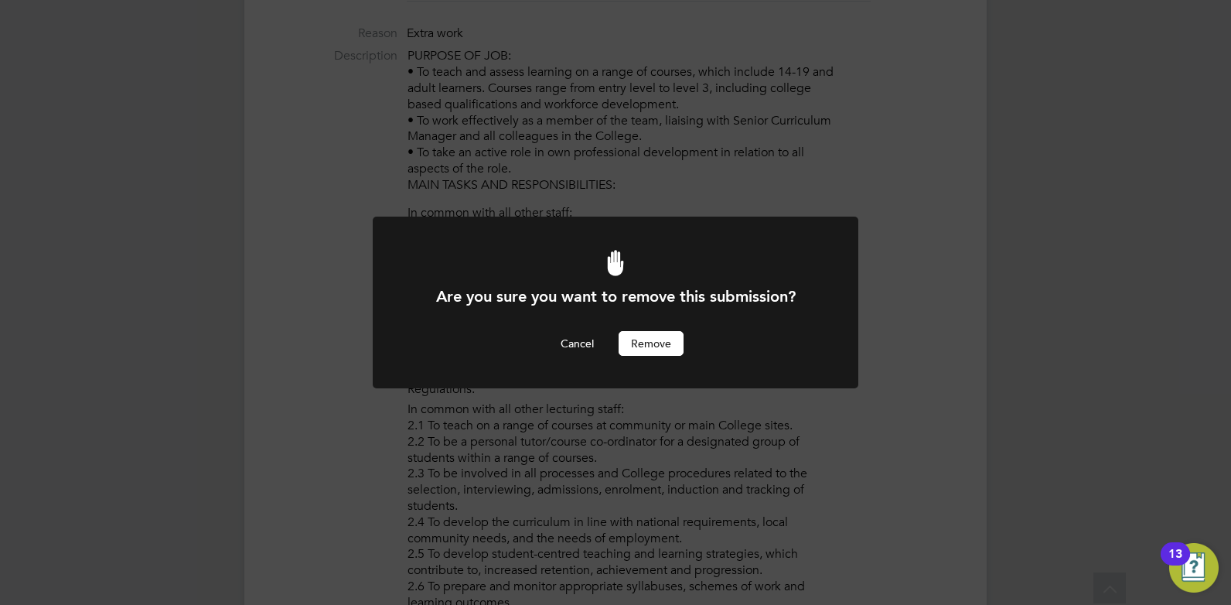
click at [640, 341] on button "Remove" at bounding box center [650, 343] width 65 height 25
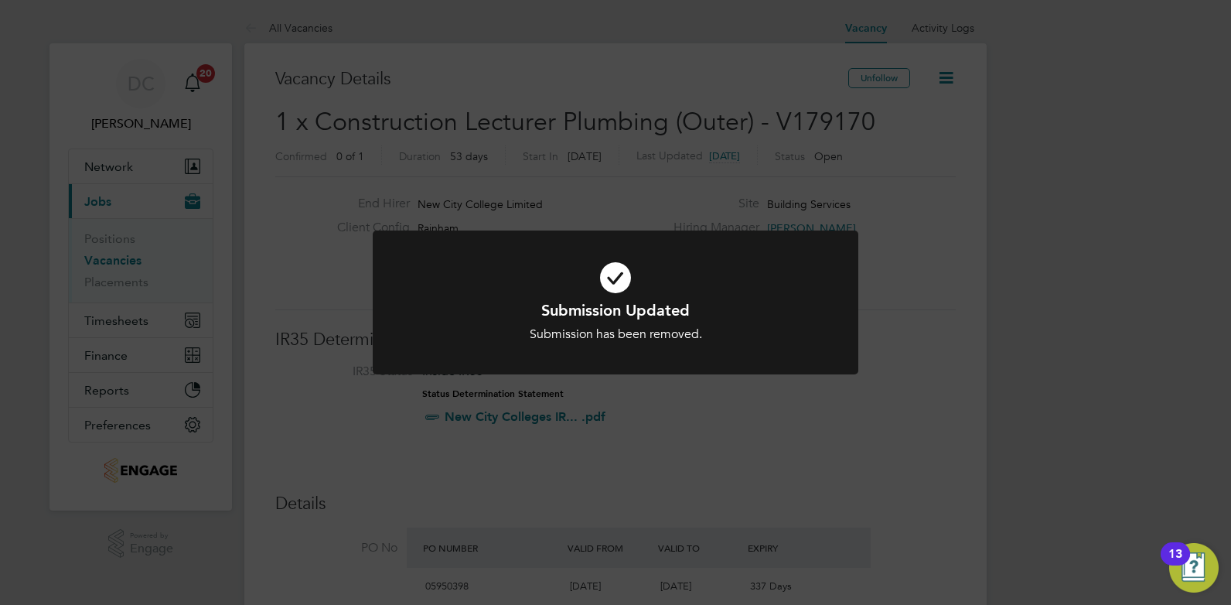
click at [718, 431] on div "Submission Updated Submission has been removed. Cancel Okay" at bounding box center [615, 302] width 1231 height 605
